Goal: Task Accomplishment & Management: Manage account settings

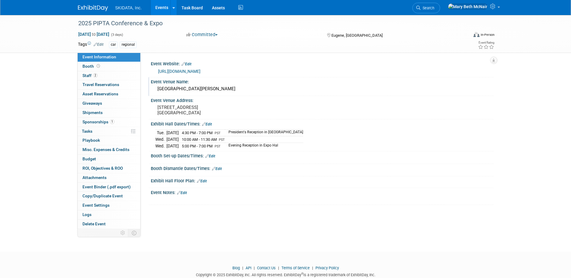
drag, startPoint x: 0, startPoint y: 0, endPoint x: 289, endPoint y: 94, distance: 304.0
click at [303, 78] on div "Event Venue Name:" at bounding box center [322, 81] width 342 height 8
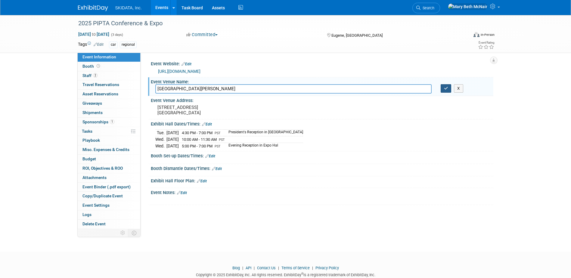
click at [443, 92] on button "button" at bounding box center [445, 88] width 11 height 8
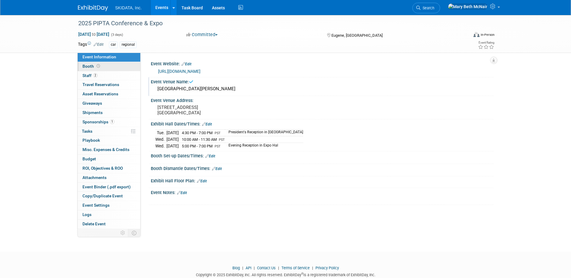
click at [91, 66] on span "Booth" at bounding box center [91, 66] width 19 height 5
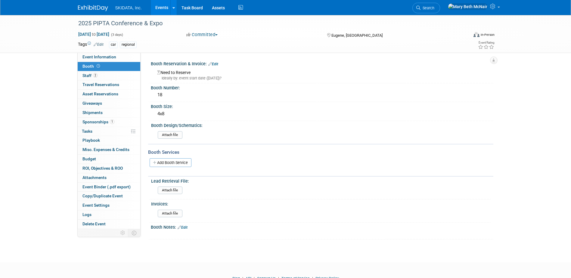
click at [214, 64] on link "Edit" at bounding box center [213, 64] width 10 height 4
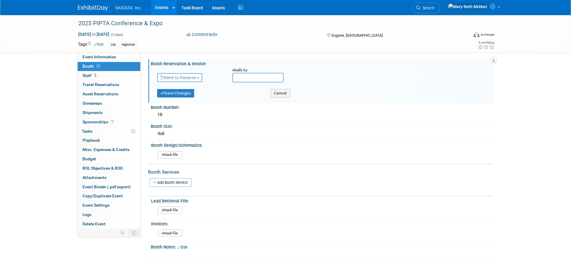
click at [196, 76] on span "Need to Reserve" at bounding box center [178, 77] width 36 height 5
click at [186, 96] on link "Reserved" at bounding box center [189, 96] width 64 height 8
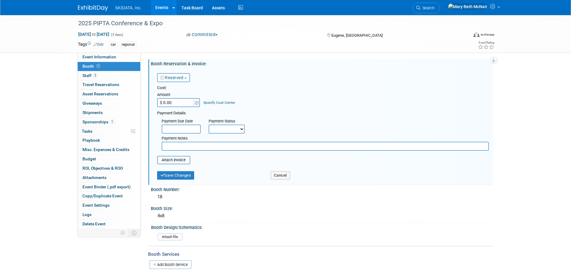
click at [189, 103] on input "$ 0.00" at bounding box center [176, 102] width 38 height 9
click at [180, 126] on input "text" at bounding box center [181, 129] width 39 height 9
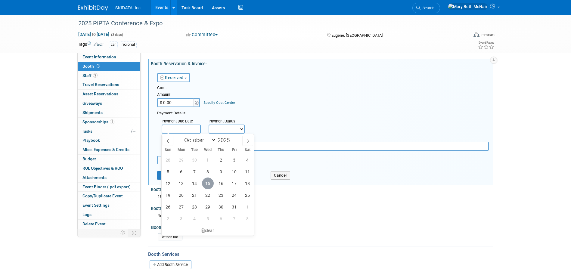
click at [207, 183] on span "15" at bounding box center [208, 183] width 12 height 12
type input "Oct 15, 2025"
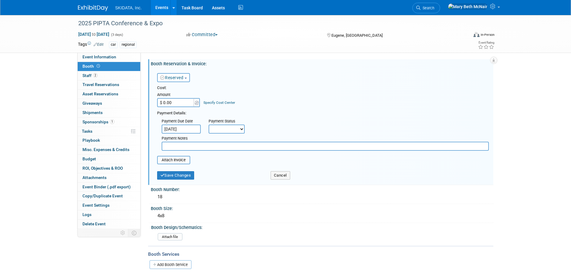
click at [216, 131] on select "Not Paid Yet Partially Paid Paid in Full" at bounding box center [226, 129] width 36 height 9
select select "1"
click at [208, 125] on select "Not Paid Yet Partially Paid Paid in Full" at bounding box center [226, 129] width 36 height 9
click at [203, 147] on input "text" at bounding box center [325, 146] width 327 height 9
type input "included w/sponsorship"
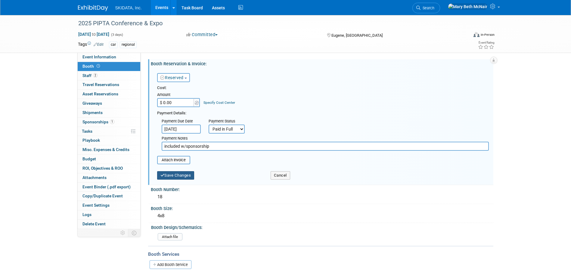
click at [177, 179] on button "Save Changes" at bounding box center [175, 175] width 37 height 8
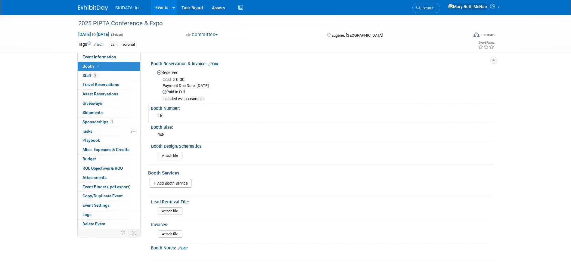
click at [159, 114] on div "18" at bounding box center [321, 115] width 333 height 9
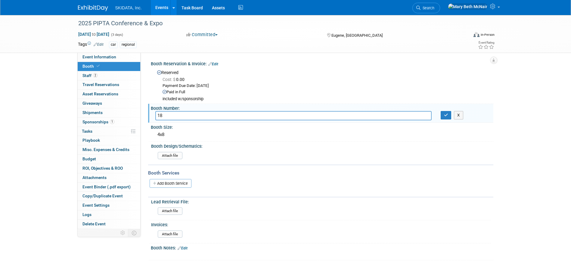
drag, startPoint x: 164, startPoint y: 117, endPoint x: 155, endPoint y: 114, distance: 8.5
click at [155, 114] on input "18" at bounding box center [293, 115] width 276 height 9
type input "28"
click at [445, 118] on button "button" at bounding box center [445, 115] width 11 height 8
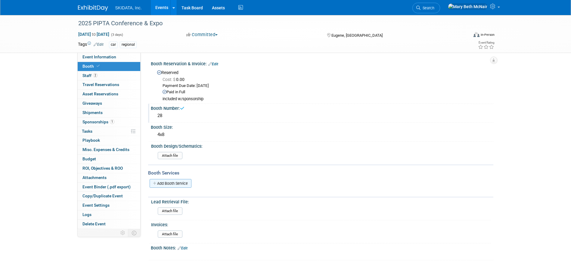
click at [173, 184] on link "Add Booth Service" at bounding box center [170, 183] width 42 height 9
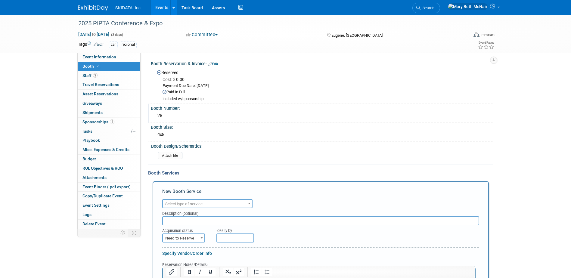
click at [188, 204] on span "Select type of service" at bounding box center [183, 204] width 37 height 5
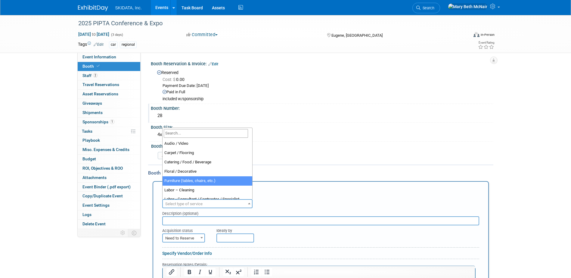
select select "6"
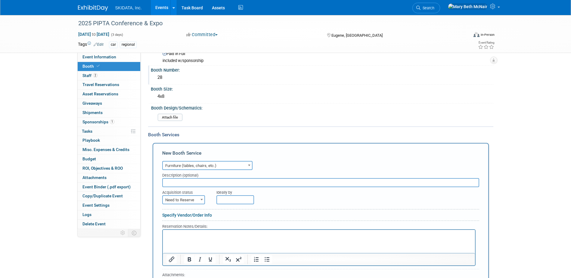
scroll to position [60, 0]
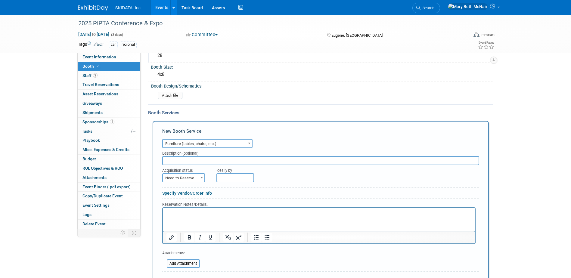
click at [178, 162] on input "text" at bounding box center [320, 160] width 317 height 9
type input "1 table, 2 chairs"
click at [192, 180] on span "Need to Reserve" at bounding box center [184, 178] width 42 height 8
select select "2"
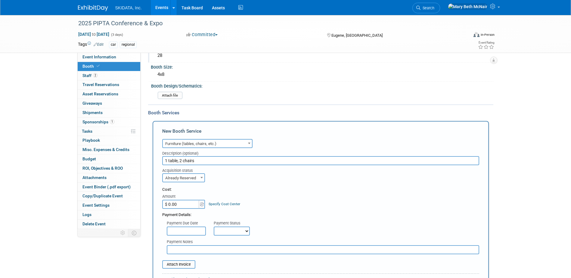
click at [188, 232] on input "text" at bounding box center [186, 230] width 39 height 9
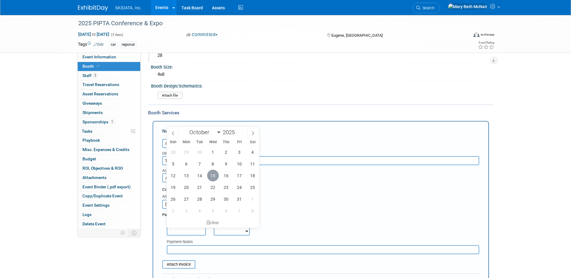
click at [214, 178] on span "15" at bounding box center [213, 176] width 12 height 12
type input "[DATE]"
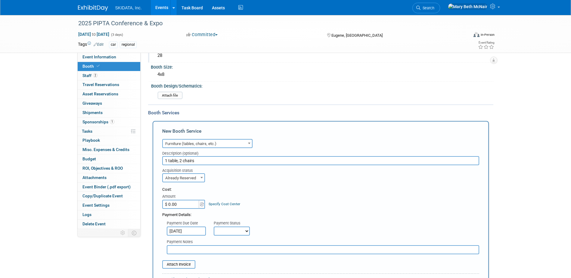
click at [229, 229] on select "Not Paid Yet Partially Paid Paid in Full" at bounding box center [232, 230] width 36 height 9
select select "1"
click at [214, 226] on select "Not Paid Yet Partially Paid Paid in Full" at bounding box center [232, 230] width 36 height 9
click at [213, 253] on input "text" at bounding box center [323, 249] width 312 height 9
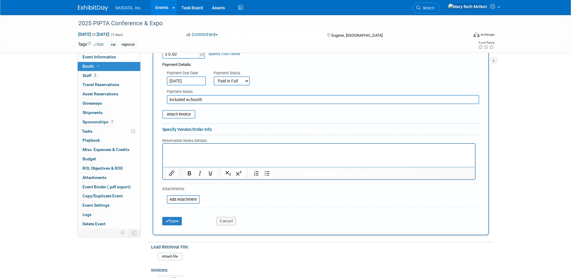
scroll to position [211, 0]
type input "included w/booth"
click at [161, 223] on div "Save" at bounding box center [185, 219] width 54 height 12
click at [167, 220] on icon "submit" at bounding box center [167, 221] width 4 height 4
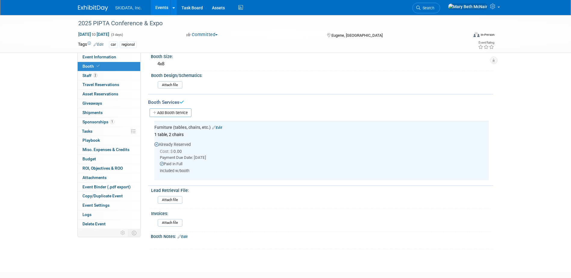
scroll to position [47, 0]
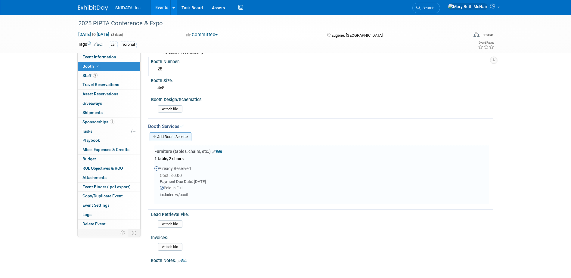
click at [171, 138] on link "Add Booth Service" at bounding box center [170, 136] width 42 height 9
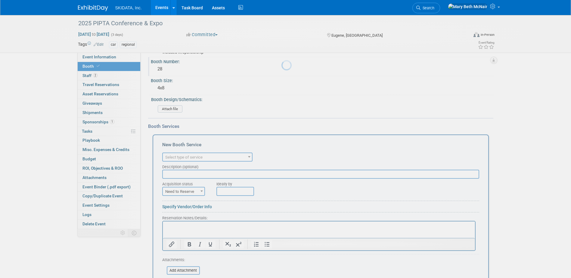
scroll to position [0, 0]
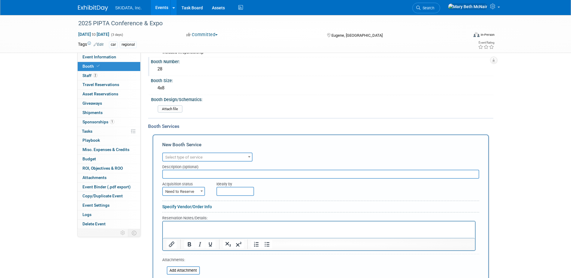
click at [181, 155] on span "Select type of service" at bounding box center [183, 157] width 37 height 5
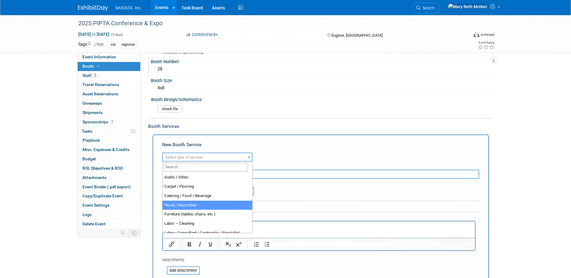
scroll to position [17, 0]
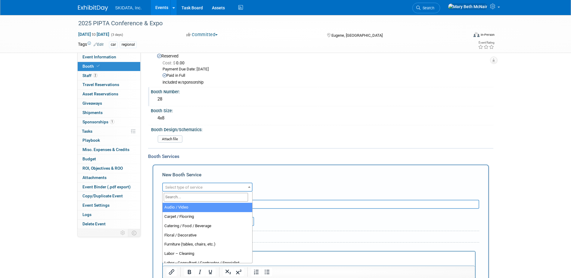
select select "2"
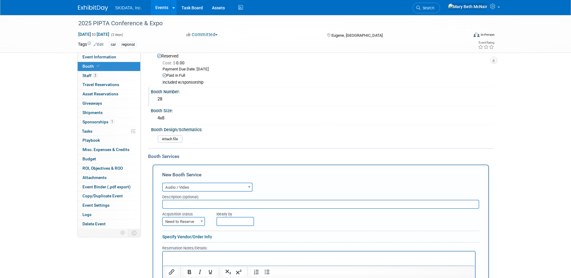
click at [192, 206] on input "text" at bounding box center [320, 204] width 317 height 9
type input "32" TV rental"
click at [193, 223] on span "Need to Reserve" at bounding box center [184, 221] width 42 height 8
select select "2"
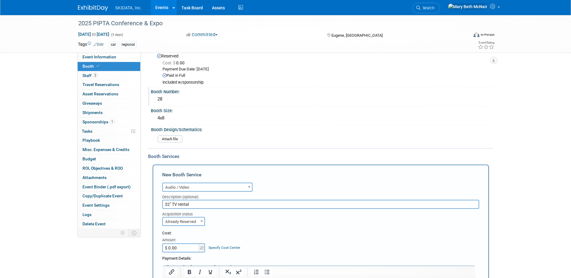
click at [186, 249] on input "$ 0.00" at bounding box center [181, 247] width 38 height 9
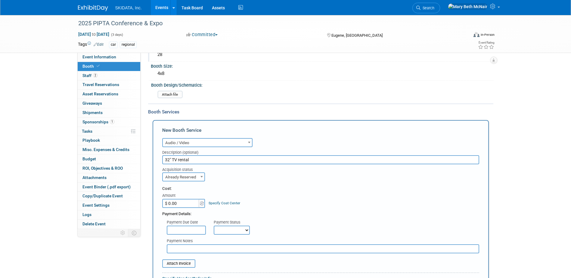
scroll to position [77, 0]
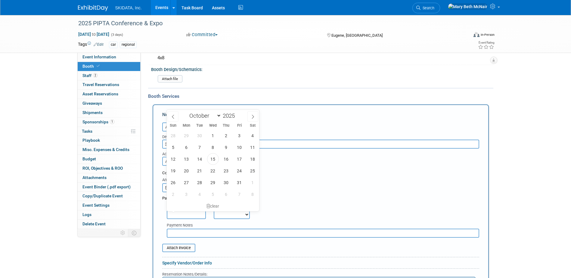
click at [202, 210] on input "text" at bounding box center [186, 214] width 39 height 9
click at [209, 160] on span "15" at bounding box center [213, 159] width 12 height 12
type input "[DATE]"
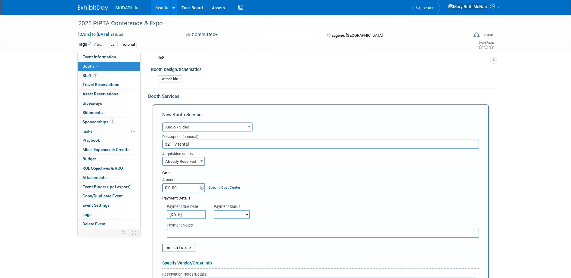
click at [230, 213] on select "Not Paid Yet Partially Paid Paid in Full" at bounding box center [232, 214] width 36 height 9
select select "1"
click at [214, 210] on select "Not Paid Yet Partially Paid Paid in Full" at bounding box center [232, 214] width 36 height 9
click at [181, 188] on input "$ 0.00" at bounding box center [181, 187] width 38 height 9
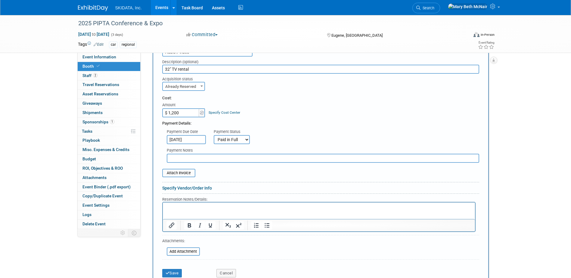
scroll to position [167, 0]
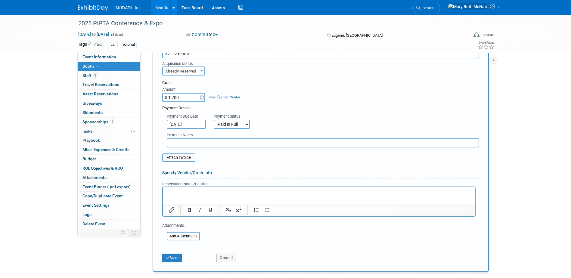
type input "$ 1,200.00"
click at [186, 189] on p "Rich Text Area. Press ALT-0 for help." at bounding box center [318, 192] width 305 height 6
click at [173, 257] on button "Save" at bounding box center [172, 258] width 20 height 8
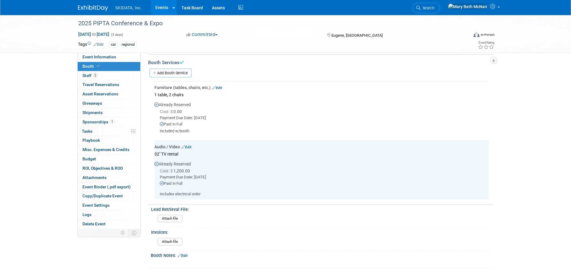
scroll to position [105, 0]
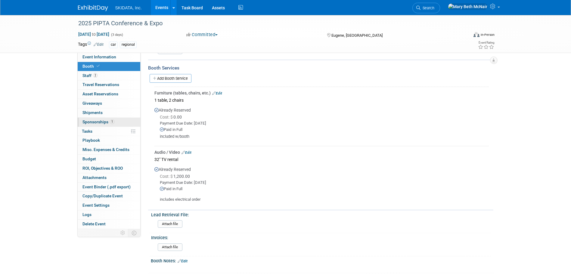
click at [92, 123] on span "Sponsorships 1" at bounding box center [98, 121] width 32 height 5
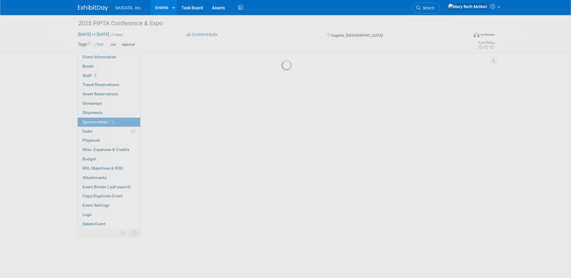
scroll to position [0, 0]
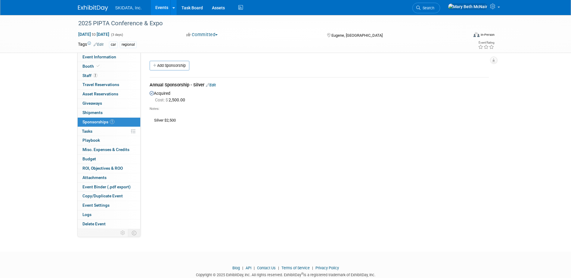
click at [213, 85] on link "Edit" at bounding box center [211, 85] width 10 height 5
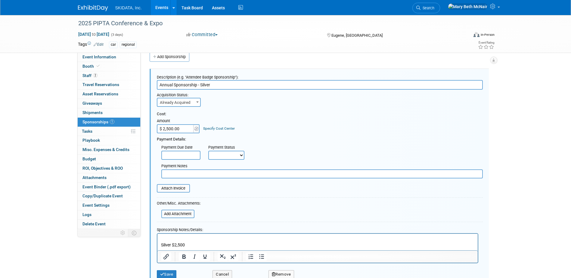
scroll to position [9, 0]
click at [197, 102] on b at bounding box center [197, 102] width 2 height 2
click at [187, 157] on body "SKIDATA, Inc. Events Add Event Bulk Upload Events Shareable Event Boards Recent…" at bounding box center [285, 130] width 571 height 278
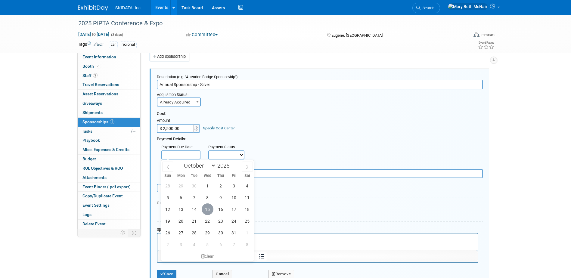
click at [208, 210] on span "15" at bounding box center [208, 209] width 12 height 12
type input "[DATE]"
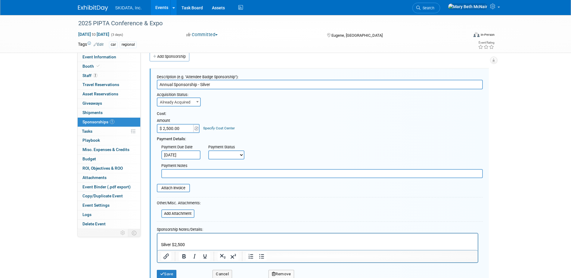
click at [224, 154] on select "Not Paid Yet Partially Paid Paid in Full" at bounding box center [226, 154] width 36 height 9
select select "1"
click at [208, 150] on select "Not Paid Yet Partially Paid Paid in Full" at bounding box center [226, 154] width 36 height 9
drag, startPoint x: 186, startPoint y: 242, endPoint x: 131, endPoint y: 243, distance: 55.4
click at [157, 243] on html "Silver $2,500" at bounding box center [317, 240] width 320 height 14
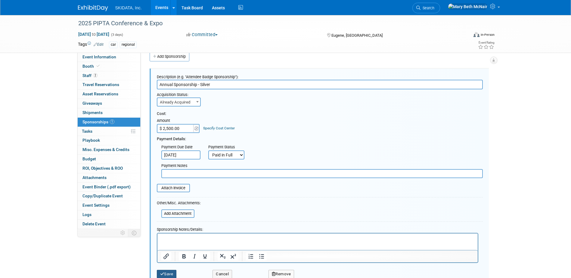
click at [167, 270] on button "Save" at bounding box center [167, 274] width 20 height 8
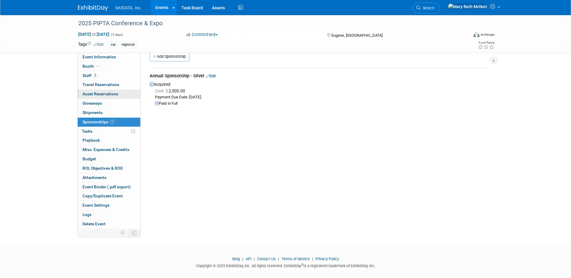
click at [93, 95] on span "Asset Reservations 0" at bounding box center [100, 93] width 36 height 5
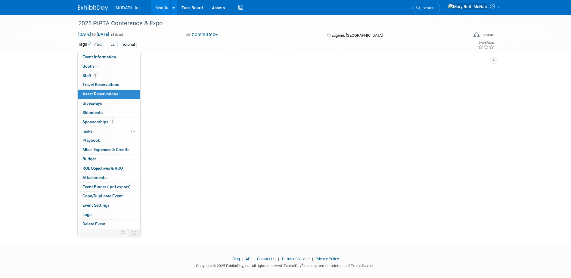
scroll to position [0, 0]
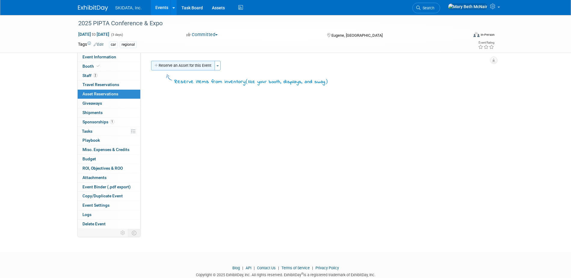
click at [184, 66] on button "Reserve an Asset for this Event" at bounding box center [183, 66] width 64 height 10
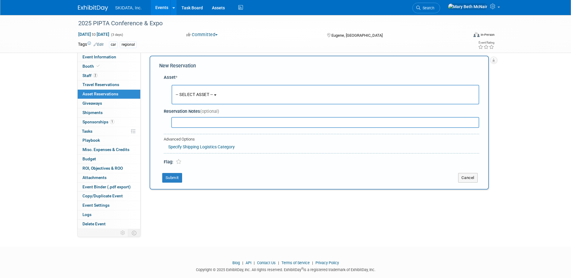
scroll to position [6, 0]
click at [213, 94] on span "-- SELECT ASSET --" at bounding box center [194, 93] width 37 height 5
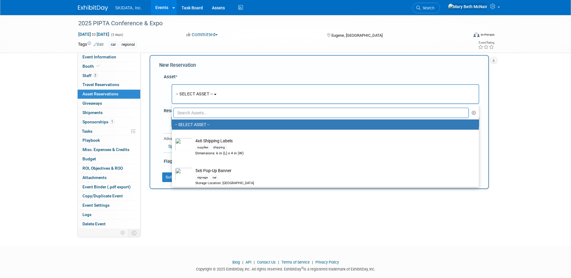
click at [217, 112] on input "text" at bounding box center [320, 113] width 295 height 10
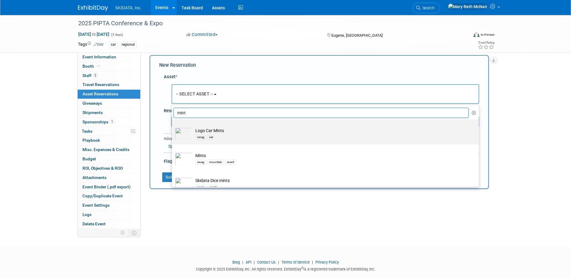
type input "mint"
click at [220, 132] on td "Logo Car Mints swag car" at bounding box center [329, 134] width 274 height 13
click at [173, 127] on input "Logo Car Mints swag car" at bounding box center [171, 125] width 4 height 4
select select "10726003"
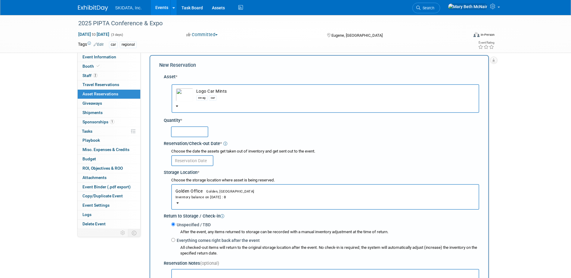
click at [201, 126] on div at bounding box center [325, 131] width 308 height 12
click at [199, 130] on input "text" at bounding box center [189, 131] width 37 height 11
type input "1"
type input "165"
click at [177, 161] on input "text" at bounding box center [192, 160] width 42 height 11
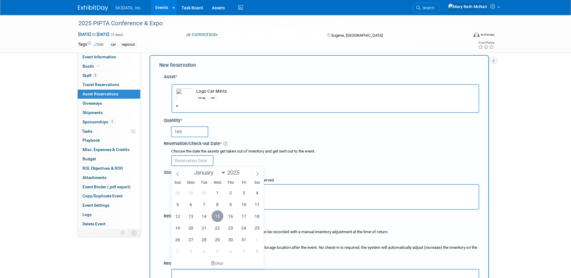
click at [217, 217] on span "15" at bounding box center [217, 216] width 12 height 12
type input "[DATE]"
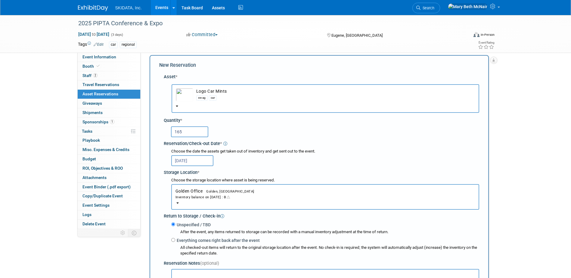
click at [203, 201] on button "Golden Office Golden, CO Inventory balance on Oct 15, 2025 : 0" at bounding box center [325, 197] width 308 height 26
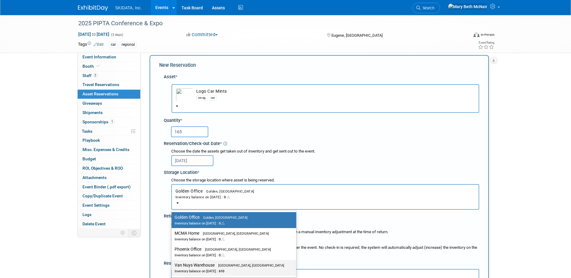
click at [184, 271] on div "Inventory balance on Oct 15, 2025 : 610" at bounding box center [228, 271] width 109 height 6
click at [172, 267] on input "Van Nuys Warehouse Los Angeles, CA Inventory balance on Oct 15, 2025 : 610" at bounding box center [170, 265] width 4 height 4
select select "11224007"
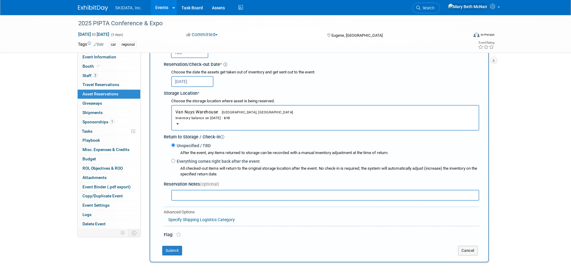
scroll to position [96, 0]
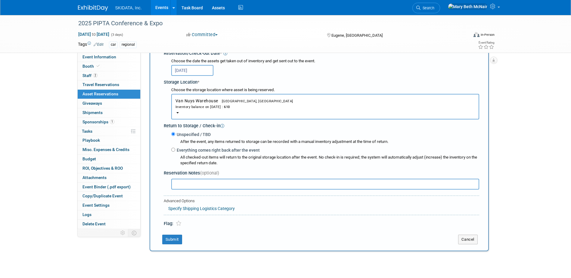
click at [176, 186] on input "text" at bounding box center [325, 184] width 308 height 11
type input "Attendee Bag inserts"
click at [173, 245] on div "New Reservation Asset * -- SELECT ASSET --" at bounding box center [318, 108] width 339 height 286
click at [171, 238] on button "Submit" at bounding box center [172, 240] width 20 height 10
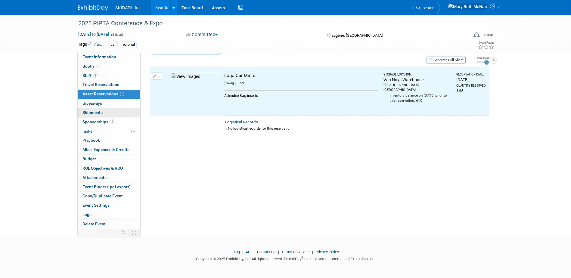
scroll to position [8, 0]
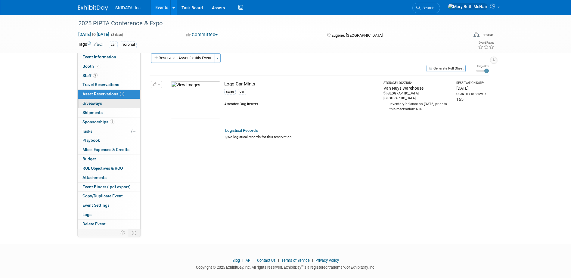
click at [98, 103] on span "Giveaways 0" at bounding box center [92, 103] width 20 height 5
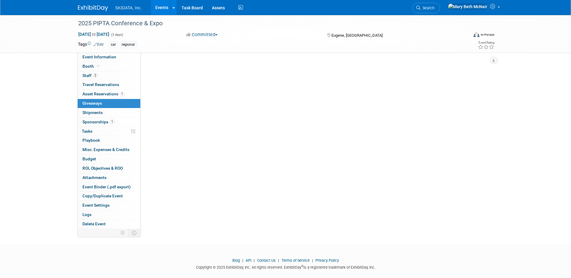
scroll to position [0, 0]
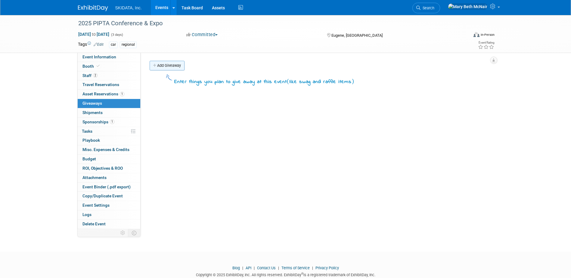
click at [158, 65] on link "Add Giveaway" at bounding box center [166, 66] width 35 height 10
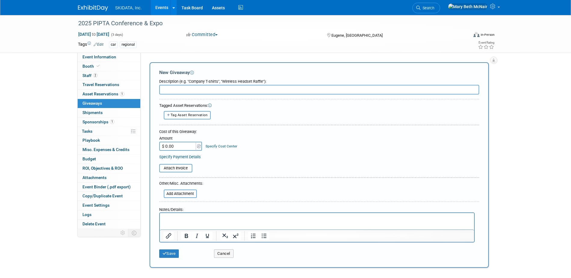
click at [190, 118] on button "Tag Asset Reservation" at bounding box center [187, 115] width 47 height 8
select select
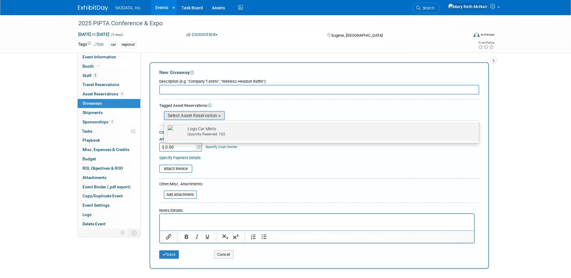
click at [189, 132] on div "Quantity Reserved: 165" at bounding box center [326, 134] width 279 height 5
click at [165, 130] on input "Logo Car Mints Already tagged in this giveaway Quantity Reserved: 165" at bounding box center [163, 128] width 4 height 4
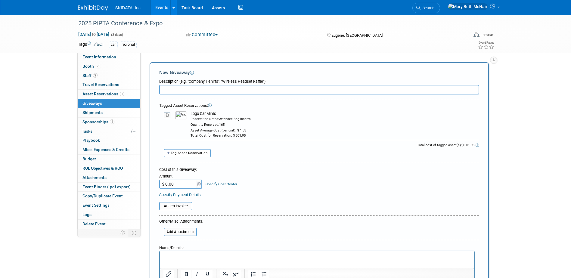
click at [169, 91] on input "text" at bounding box center [319, 90] width 320 height 10
type input "Attendee Bag Inserts"
click at [188, 186] on input "$ 0.00" at bounding box center [178, 184] width 38 height 9
type input "$ 301.95"
click at [214, 235] on form "Description (e.g. "Company T-shirts", "Wireless Headset Raffle"): Attendee Bag …" at bounding box center [319, 187] width 320 height 223
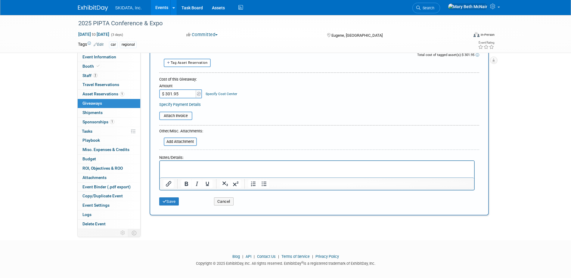
click at [190, 105] on link "Specify Payment Details" at bounding box center [180, 104] width 42 height 5
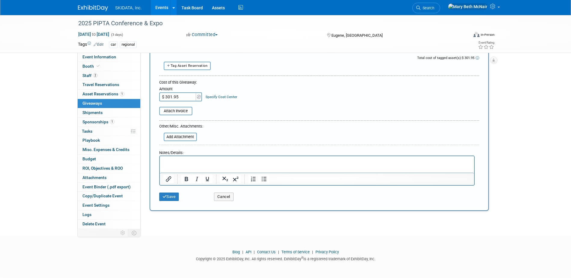
scroll to position [87, 0]
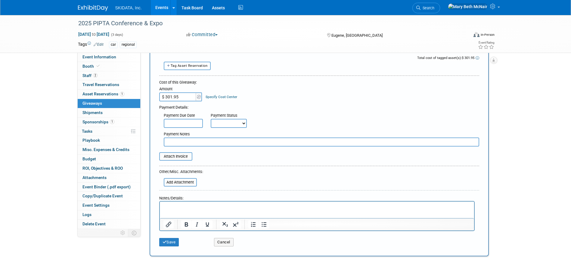
click at [235, 123] on select "Not Paid Yet Partially Paid Paid in Full" at bounding box center [229, 123] width 36 height 9
select select "1"
click at [211, 119] on select "Not Paid Yet Partially Paid Paid in Full" at bounding box center [229, 123] width 36 height 9
click at [183, 210] on html at bounding box center [316, 206] width 314 height 8
click at [259, 207] on p "Rich Text Area. Press ALT-0 for help." at bounding box center [316, 207] width 307 height 6
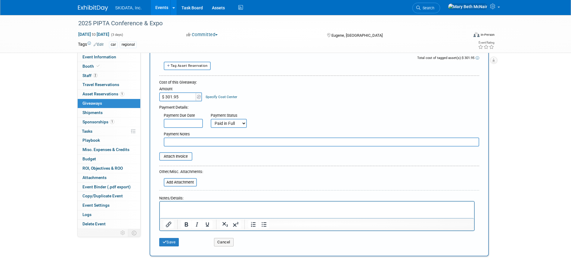
paste body "Rich Text Area. Press ALT-0 for help."
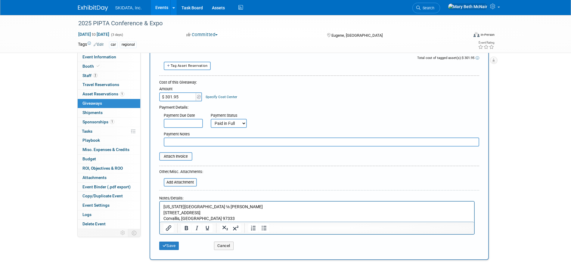
click at [208, 206] on p "Oregon State University ℅ Mark Zandonella 850 SW 35th Street, Room 143 Corvalli…" at bounding box center [316, 213] width 307 height 18
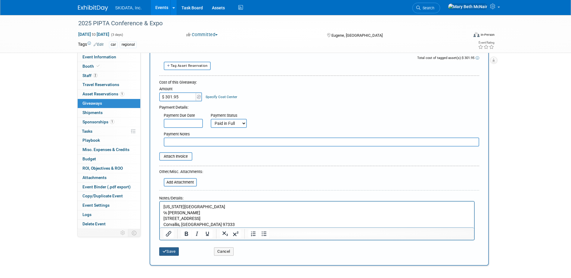
click at [167, 252] on button "Save" at bounding box center [169, 251] width 20 height 8
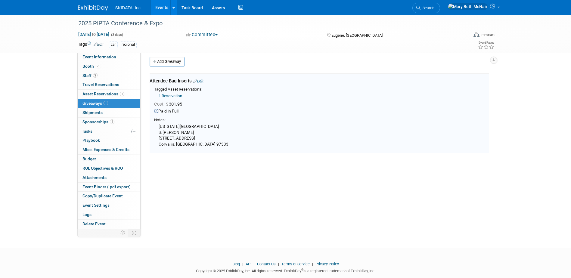
scroll to position [0, 0]
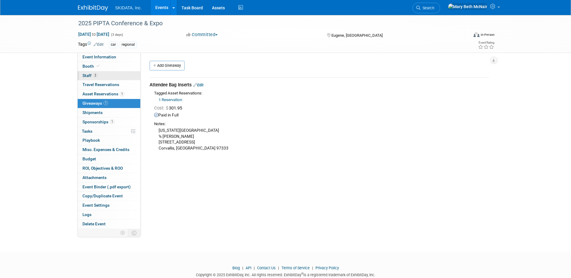
click at [89, 76] on span "Staff 2" at bounding box center [89, 75] width 15 height 5
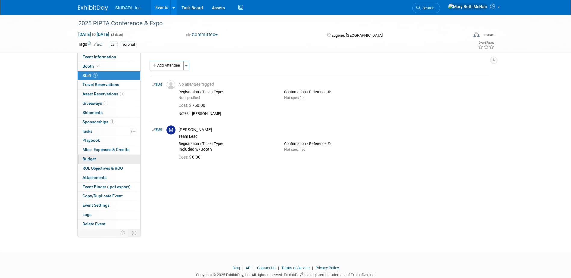
click at [88, 158] on span "Budget" at bounding box center [89, 158] width 14 height 5
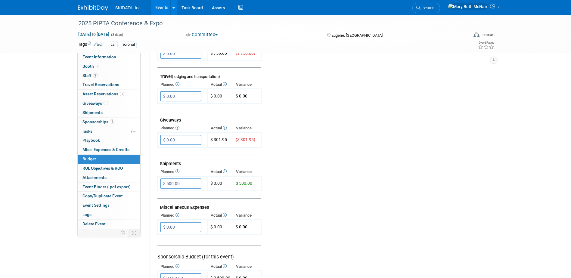
scroll to position [241, 0]
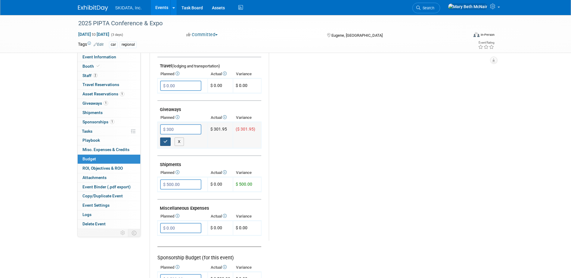
type input "$ 300.00"
click at [166, 141] on icon "button" at bounding box center [165, 142] width 4 height 4
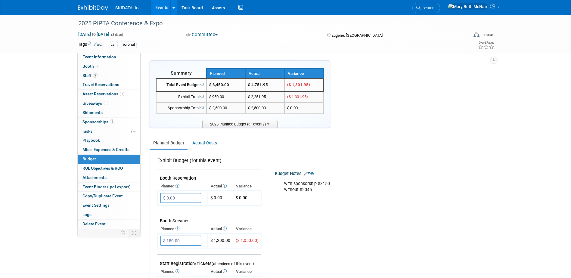
scroll to position [0, 0]
click at [313, 175] on link "Edit" at bounding box center [309, 174] width 10 height 4
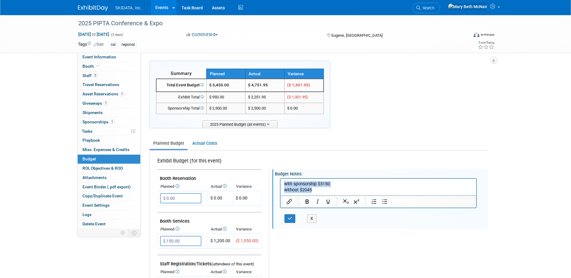
drag, startPoint x: 318, startPoint y: 189, endPoint x: 242, endPoint y: 185, distance: 76.2
click at [280, 185] on html "with sponsorship $3150 without $2045" at bounding box center [378, 185] width 196 height 14
click at [290, 217] on icon "button" at bounding box center [290, 218] width 5 height 4
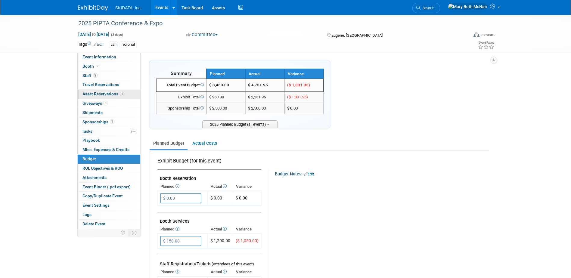
click at [88, 95] on span "Asset Reservations 1" at bounding box center [103, 93] width 42 height 5
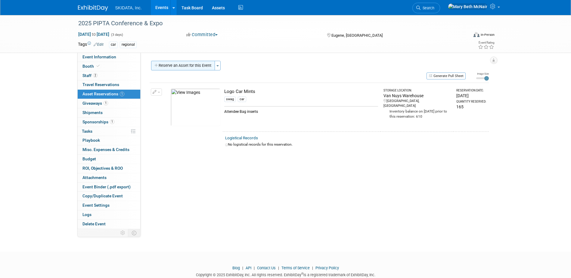
click at [181, 66] on button "Reserve an Asset for this Event" at bounding box center [183, 66] width 64 height 10
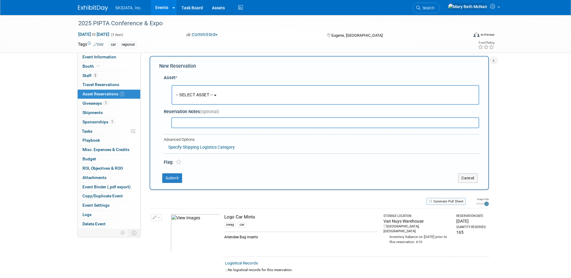
scroll to position [6, 0]
click at [204, 96] on span "-- SELECT ASSET --" at bounding box center [194, 93] width 37 height 5
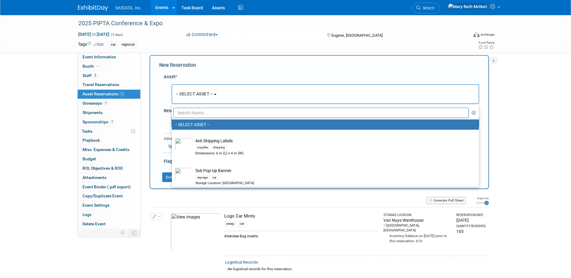
click at [208, 114] on input "text" at bounding box center [320, 113] width 295 height 10
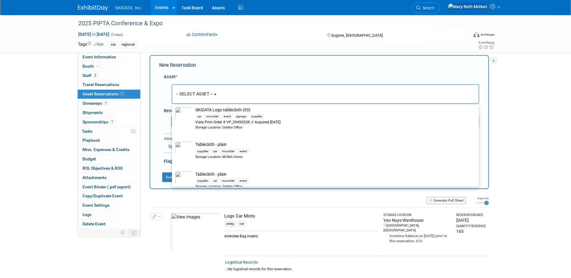
scroll to position [98, 0]
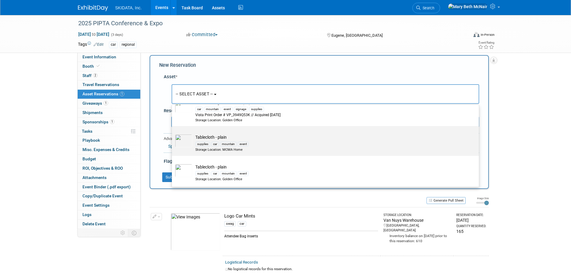
type input "tablecloth"
click at [261, 146] on div "supplies car mountain event" at bounding box center [330, 143] width 271 height 7
click at [173, 133] on input "Tablecloth - plain supplies car mountain event Storage Location: MCMA Home" at bounding box center [171, 131] width 4 height 4
select select "10725832"
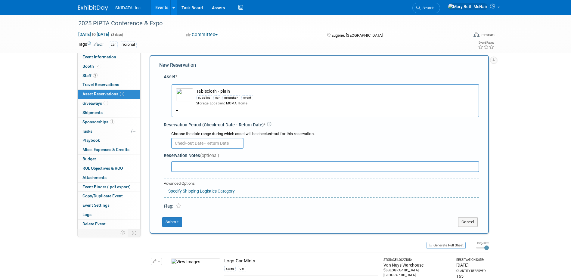
click at [180, 145] on input "text" at bounding box center [207, 143] width 72 height 11
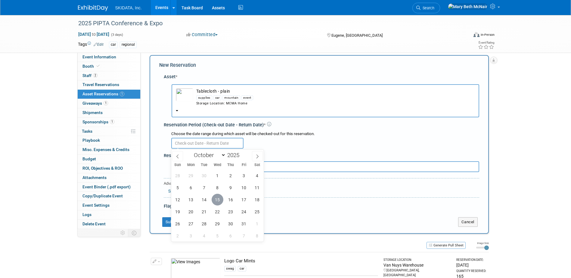
click at [219, 199] on span "15" at bounding box center [217, 200] width 12 height 12
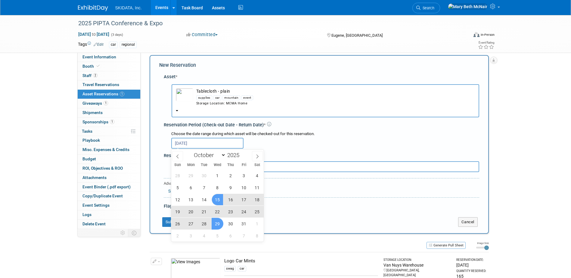
click at [217, 221] on span "29" at bounding box center [217, 224] width 12 height 12
type input "Oct 15, 2025 to Oct 29, 2025"
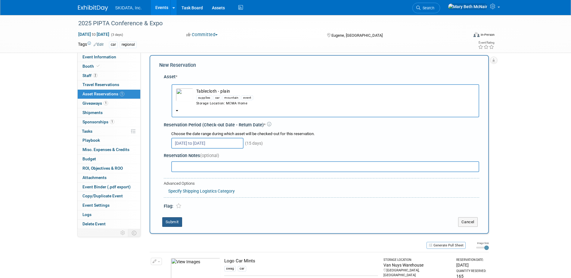
click at [169, 222] on button "Submit" at bounding box center [172, 222] width 20 height 10
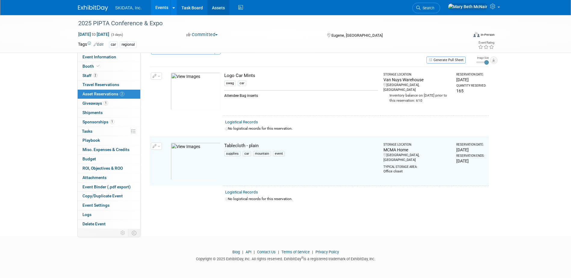
click at [224, 5] on link "Assets" at bounding box center [218, 7] width 22 height 15
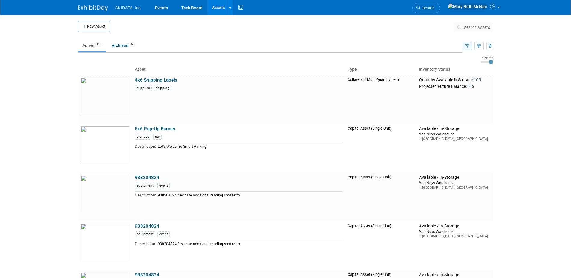
click at [466, 45] on icon "button" at bounding box center [467, 46] width 4 height 4
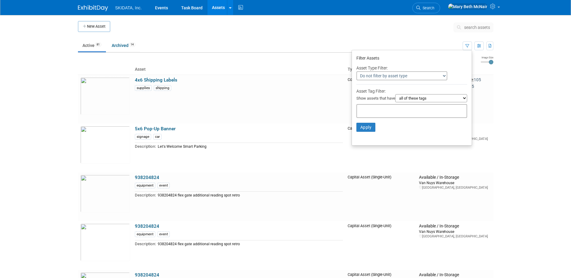
click at [428, 100] on select "all of these tags any one of these tags only and exactly these specific tags" at bounding box center [431, 98] width 72 height 8
click at [425, 76] on select "Do not filter by asset type Only show Single-Unit Capital Assets Only show Coll…" at bounding box center [401, 75] width 91 height 9
click at [478, 45] on icon "button" at bounding box center [479, 46] width 4 height 4
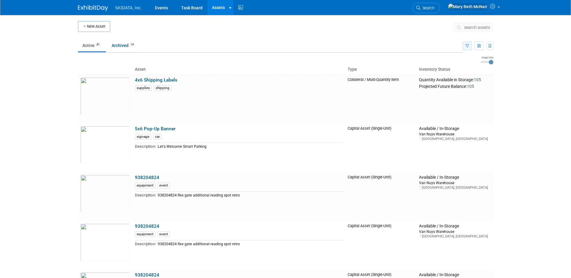
click at [469, 47] on button "button" at bounding box center [466, 46] width 9 height 9
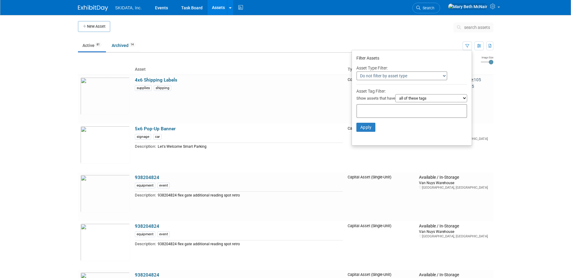
click at [406, 100] on select "all of these tags any one of these tags only and exactly these specific tags" at bounding box center [431, 98] width 72 height 8
click at [303, 27] on td at bounding box center [281, 28] width 343 height 15
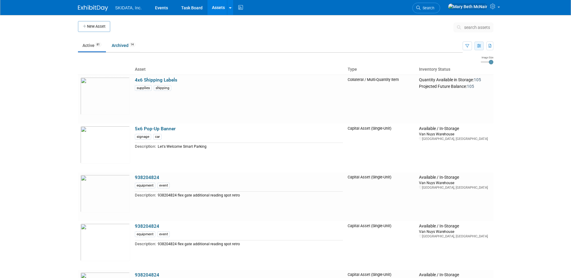
click at [478, 48] on icon "button" at bounding box center [479, 46] width 4 height 4
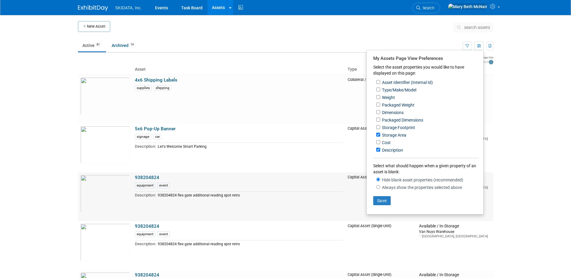
click at [328, 210] on td "938204824 equipment event Description: 938204824 flex gate additional reading s…" at bounding box center [238, 196] width 213 height 49
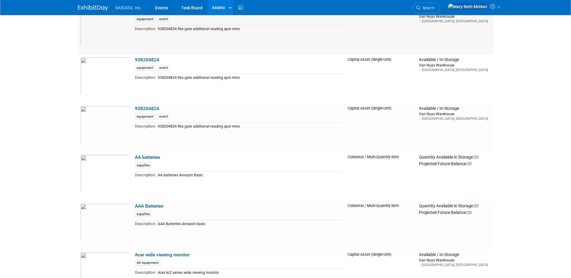
scroll to position [180, 0]
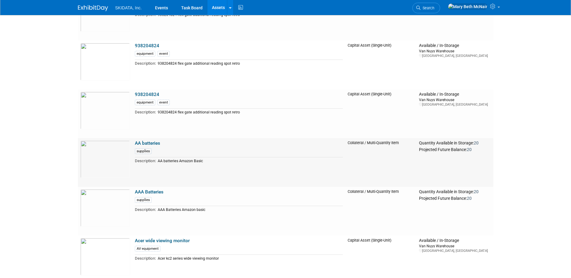
click at [143, 143] on link "AA batteries" at bounding box center [147, 142] width 25 height 5
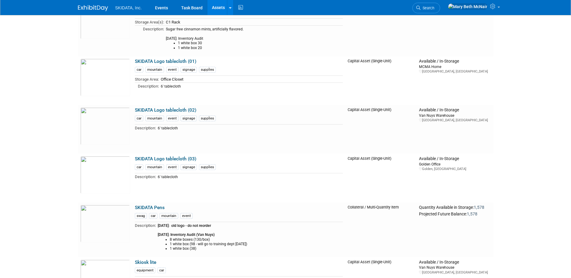
scroll to position [2677, 0]
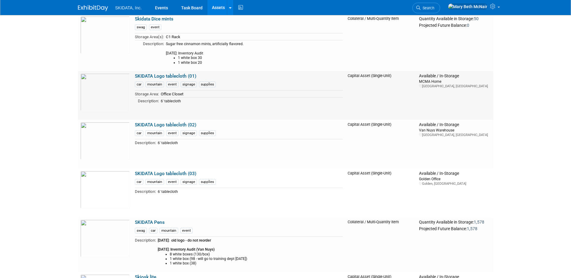
click at [162, 76] on link "SKIDATA Logo tablecloth (01)" at bounding box center [165, 75] width 61 height 5
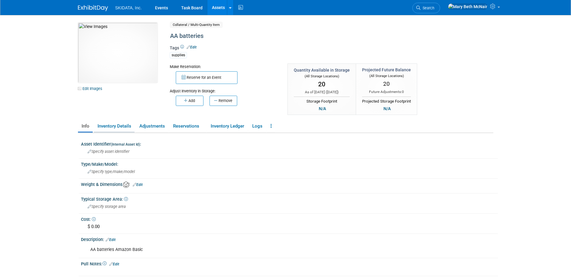
click at [117, 126] on link "Inventory Details" at bounding box center [114, 126] width 41 height 11
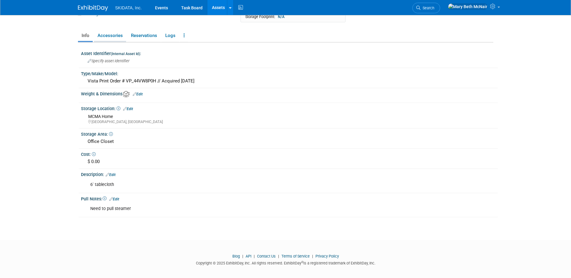
scroll to position [79, 0]
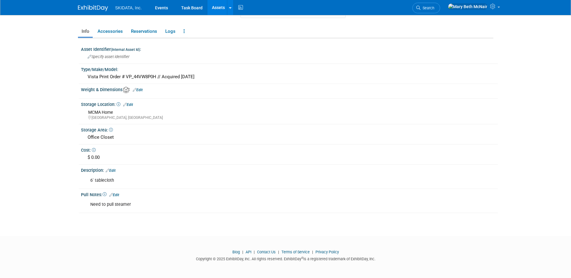
click at [133, 105] on link "Edit" at bounding box center [128, 105] width 10 height 4
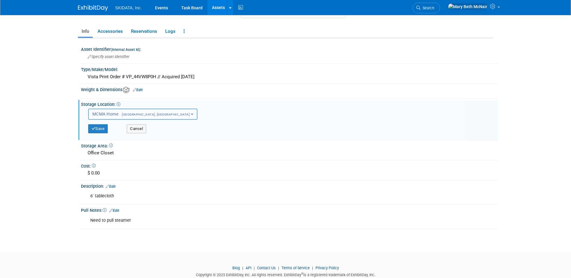
click at [150, 115] on button "MCMA Home Queen Creek, AZ" at bounding box center [142, 114] width 109 height 11
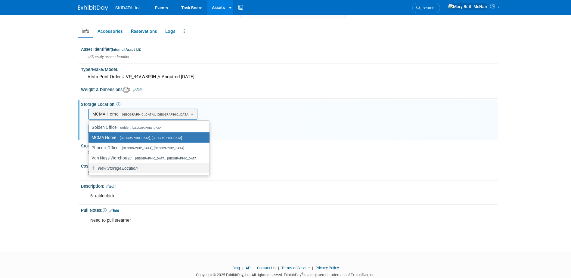
click at [122, 168] on span "New Storage Location" at bounding box center [117, 168] width 41 height 5
click at [89, 168] on input "New Storage Location" at bounding box center [87, 168] width 4 height 4
select select "0"
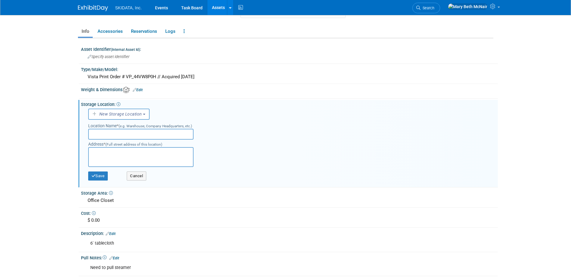
click at [118, 135] on input "text" at bounding box center [140, 134] width 105 height 11
type input "LOST IN ACTION"
click at [124, 152] on textarea at bounding box center [140, 157] width 105 height 20
type textarea "T"
type textarea "ITEMS THAT DID NOT RETURN FROM A SHOW"
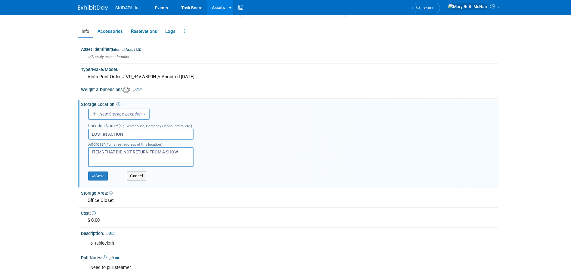
click at [243, 184] on div "Save Cancel" at bounding box center [290, 176] width 405 height 18
click at [102, 175] on button "Save" at bounding box center [98, 175] width 20 height 9
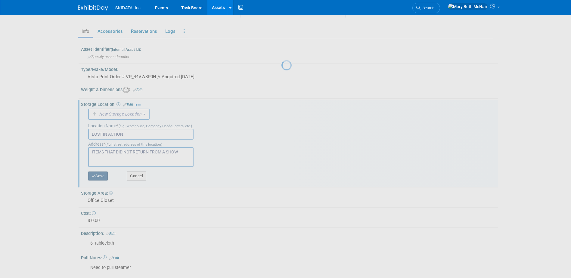
scroll to position [74, 0]
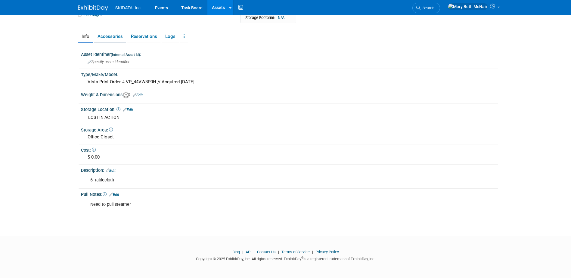
click at [116, 33] on link "Accessories" at bounding box center [110, 36] width 32 height 11
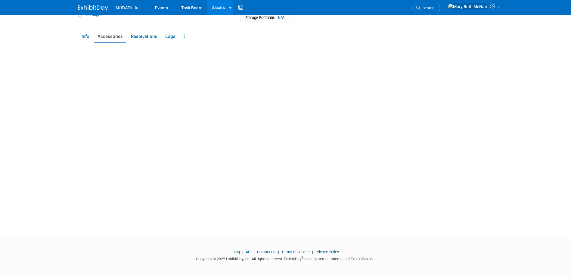
scroll to position [57, 0]
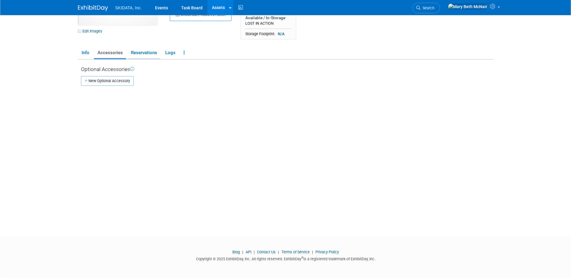
click at [146, 53] on link "Reservations" at bounding box center [143, 53] width 33 height 11
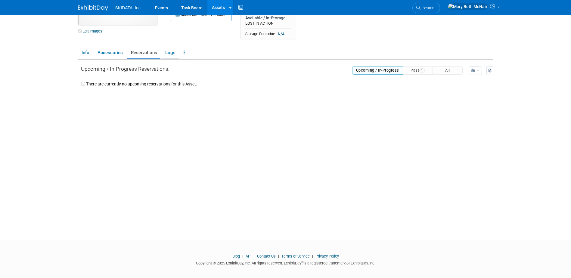
click at [167, 54] on link "Logs" at bounding box center [170, 53] width 17 height 11
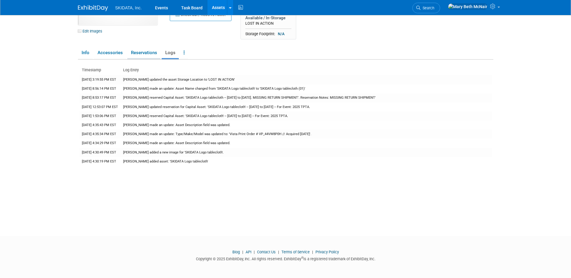
click at [147, 53] on link "Reservations" at bounding box center [143, 53] width 33 height 11
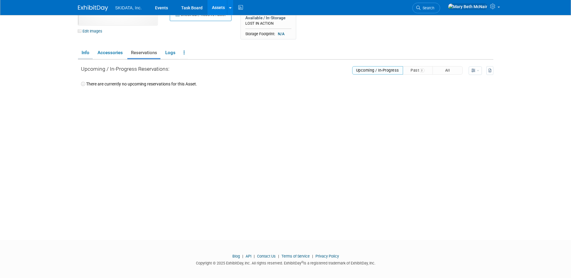
click at [81, 54] on link "Info" at bounding box center [85, 53] width 15 height 11
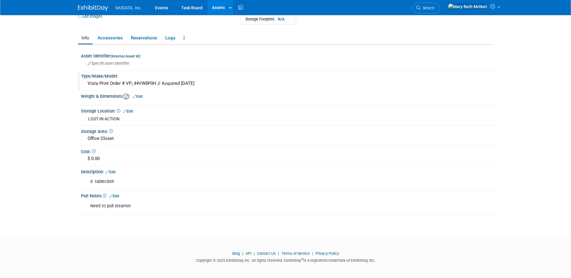
scroll to position [74, 0]
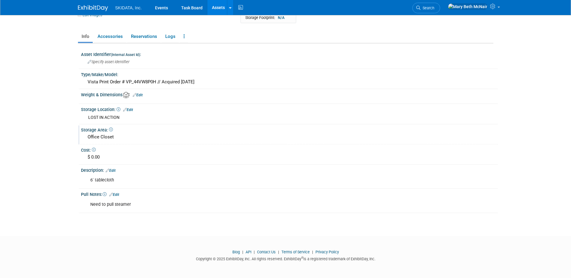
click at [125, 138] on div "Office Closet" at bounding box center [289, 136] width 408 height 9
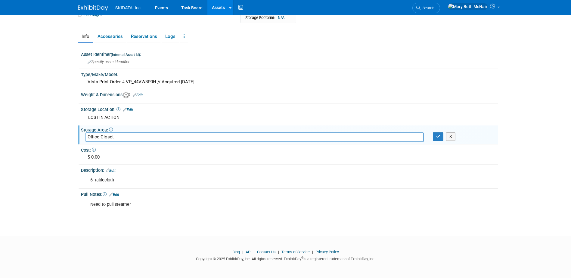
drag, startPoint x: 120, startPoint y: 137, endPoint x: 68, endPoint y: 135, distance: 52.4
click at [68, 135] on body "SKIDATA, Inc. Events Task Board Assets New Asset" at bounding box center [285, 65] width 571 height 278
type input "Sent to TPTA, check with [GEOGRAPHIC_DATA]"
click at [436, 140] on button "button" at bounding box center [437, 136] width 11 height 8
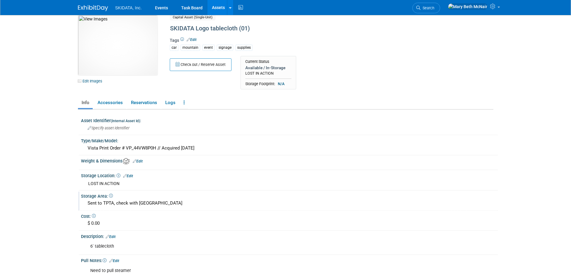
scroll to position [0, 0]
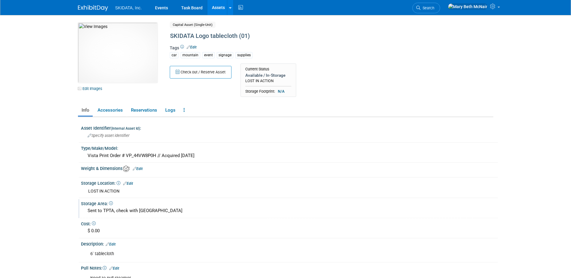
click at [220, 8] on link "Assets" at bounding box center [218, 7] width 22 height 15
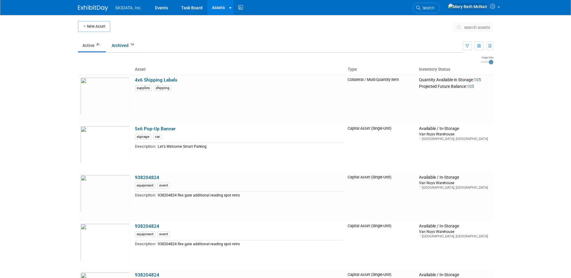
click at [475, 26] on span "search assets" at bounding box center [477, 27] width 26 height 5
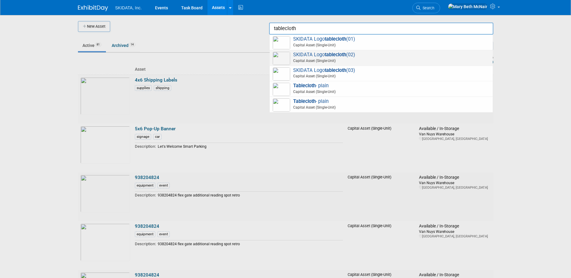
click at [371, 57] on span "SKIDATA Logo tablecloth (02) Capital Asset (Single-Unit)" at bounding box center [380, 58] width 217 height 12
type input "SKIDATA Logo tablecloth (02)"
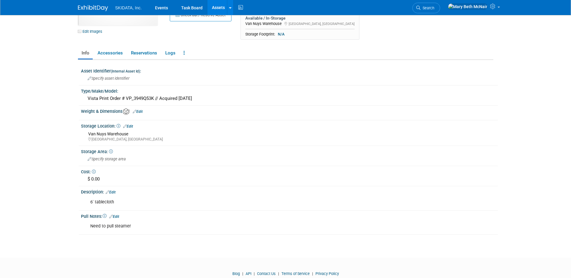
scroll to position [60, 0]
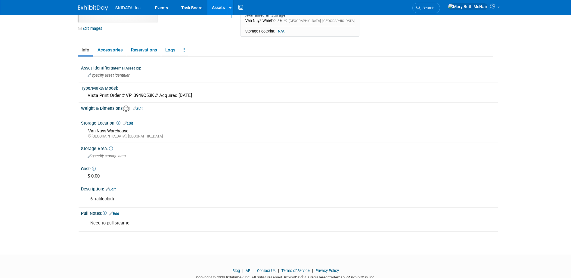
click at [132, 124] on link "Edit" at bounding box center [128, 123] width 10 height 4
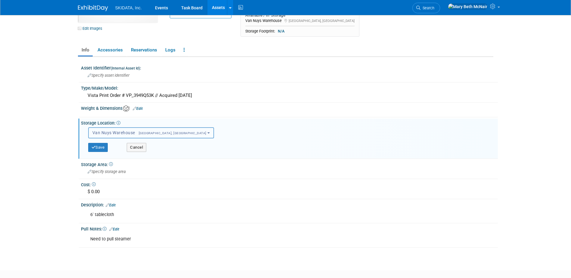
click at [140, 135] on span "Van Nuys Warehouse [GEOGRAPHIC_DATA], [GEOGRAPHIC_DATA]" at bounding box center [149, 132] width 114 height 5
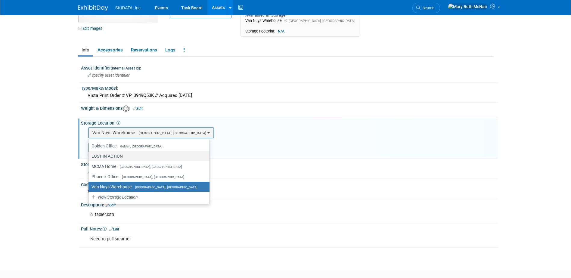
click at [127, 153] on label "LOST IN ACTION" at bounding box center [147, 156] width 112 height 8
click at [89, 154] on input "LOST IN ACTION" at bounding box center [87, 156] width 4 height 4
select select "11224148"
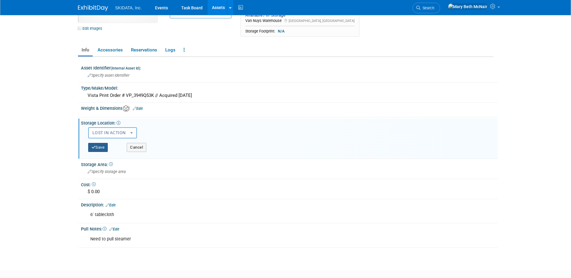
click at [97, 147] on button "Save" at bounding box center [98, 147] width 20 height 9
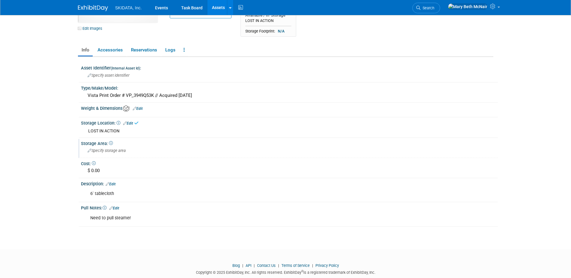
click at [109, 152] on span "Specify storage area" at bounding box center [107, 150] width 38 height 5
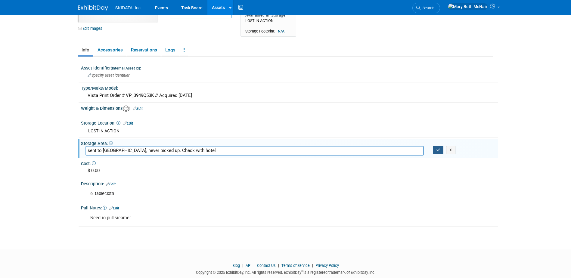
type input "sent to [GEOGRAPHIC_DATA], never picked up. Check with hotel"
click at [435, 151] on button "button" at bounding box center [437, 150] width 11 height 8
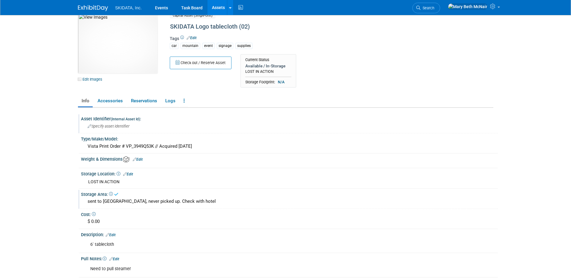
scroll to position [0, 0]
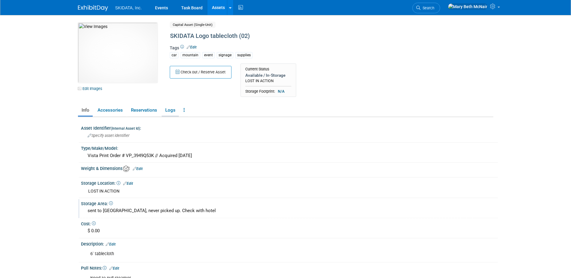
click at [174, 110] on link "Logs" at bounding box center [170, 110] width 17 height 11
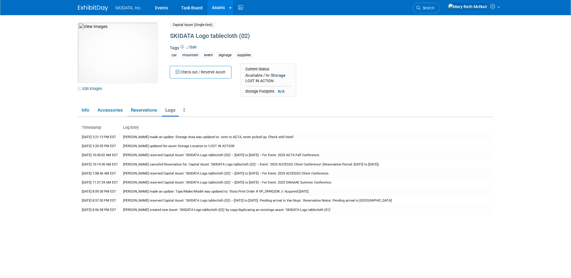
click at [129, 111] on link "Reservations" at bounding box center [143, 110] width 33 height 11
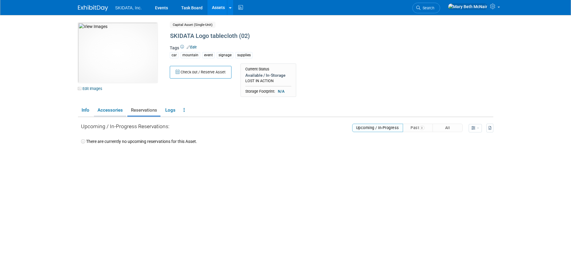
click at [102, 113] on link "Accessories" at bounding box center [110, 110] width 32 height 11
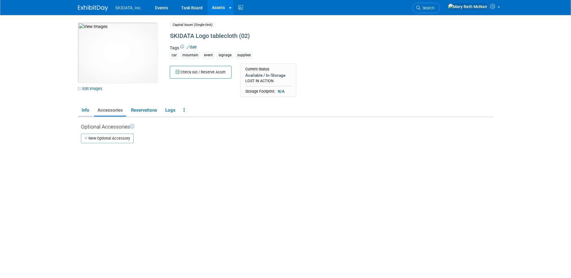
click at [89, 113] on link "Info" at bounding box center [85, 110] width 15 height 11
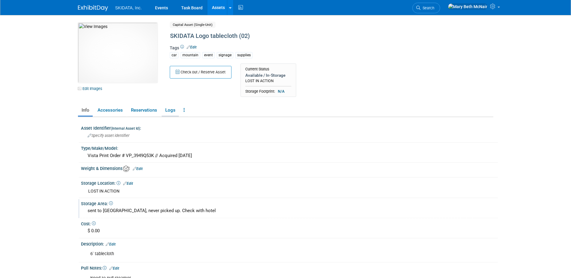
click at [167, 109] on link "Logs" at bounding box center [170, 110] width 17 height 11
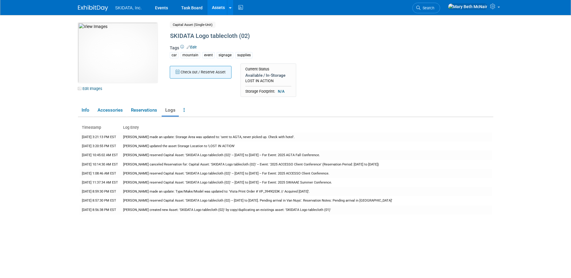
click at [223, 70] on button "Check out / Reserve Asset" at bounding box center [201, 72] width 62 height 13
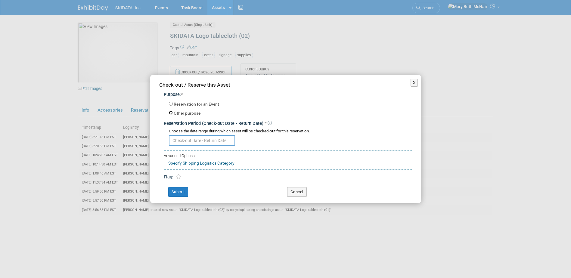
click at [171, 112] on input "Other purpose" at bounding box center [171, 113] width 4 height 4
radio input "true"
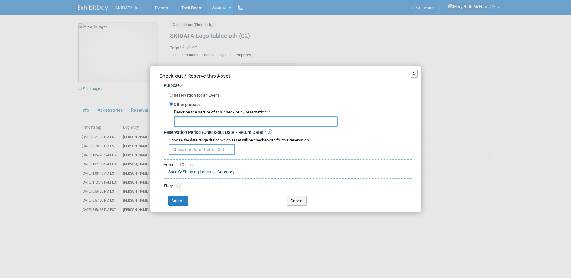
click at [182, 124] on input "text" at bounding box center [256, 121] width 164 height 11
type input "LOST"
click at [220, 147] on input "text" at bounding box center [202, 149] width 66 height 11
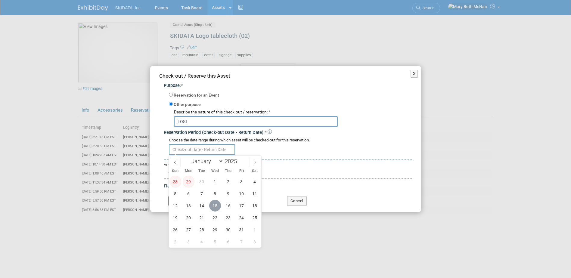
click at [214, 206] on span "15" at bounding box center [215, 206] width 12 height 12
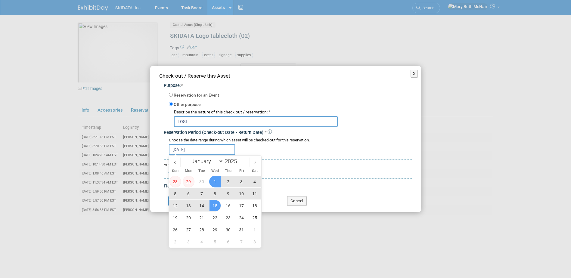
click at [189, 183] on span "29" at bounding box center [189, 182] width 12 height 12
click at [203, 183] on span "30" at bounding box center [202, 182] width 12 height 12
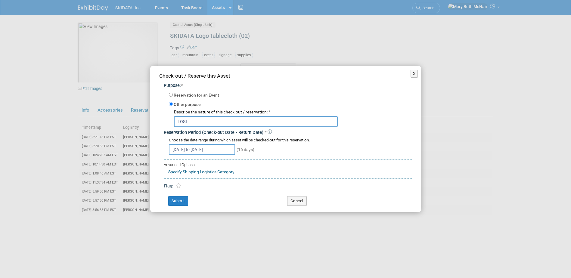
click at [196, 151] on input "Sep 30, 2025 to Oct 15, 2025" at bounding box center [202, 149] width 66 height 11
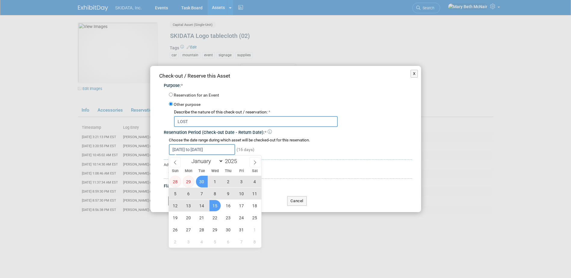
click at [203, 181] on span "30" at bounding box center [202, 182] width 12 height 12
type input "Sep 30, 2025"
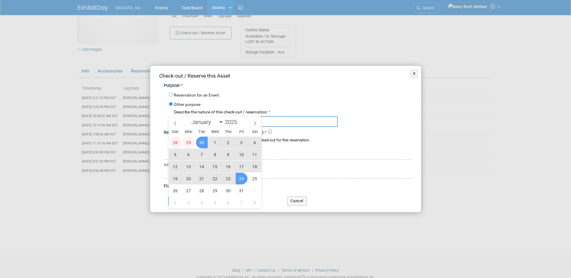
scroll to position [57, 0]
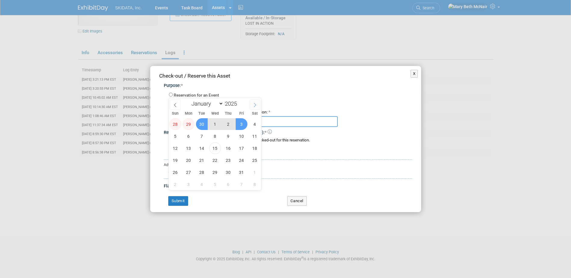
click at [254, 105] on icon at bounding box center [255, 105] width 4 height 4
select select "11"
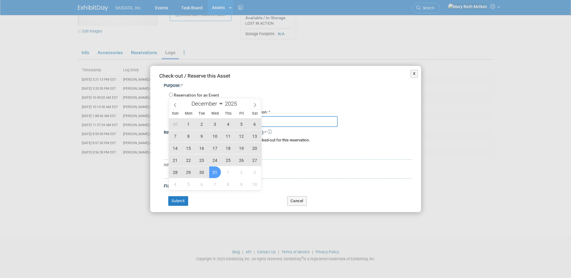
click at [216, 174] on span "31" at bounding box center [215, 172] width 12 height 12
type input "Sep 30, 2025 to Dec 31, 2025"
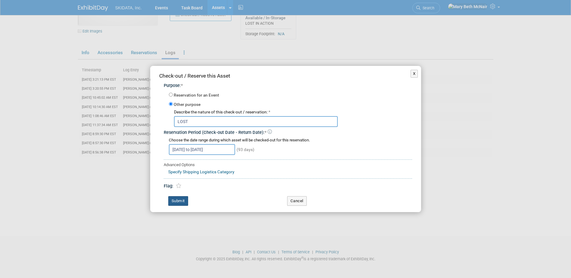
click at [176, 203] on button "Submit" at bounding box center [178, 201] width 20 height 10
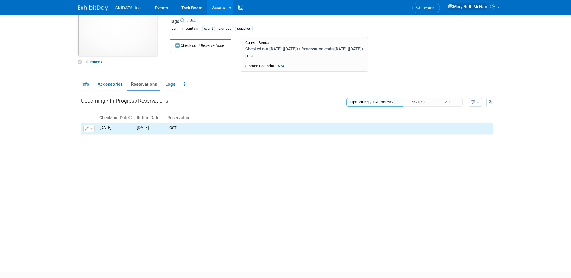
scroll to position [0, 0]
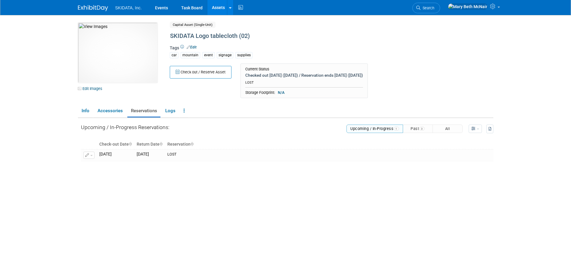
click at [220, 7] on link "Assets" at bounding box center [218, 7] width 22 height 15
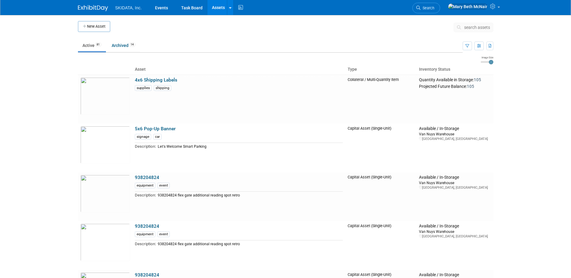
click at [469, 26] on span "search assets" at bounding box center [477, 27] width 26 height 5
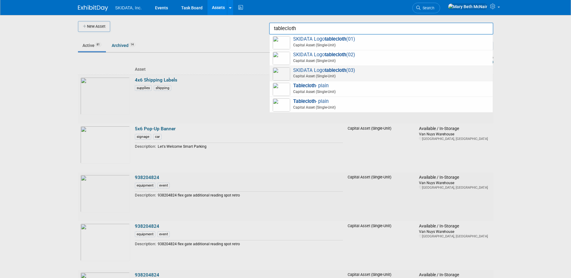
click at [321, 71] on span "SKIDATA Logo tablecloth (03) Capital Asset (Single-Unit)" at bounding box center [380, 73] width 217 height 12
type input "SKIDATA Logo tablecloth (03)"
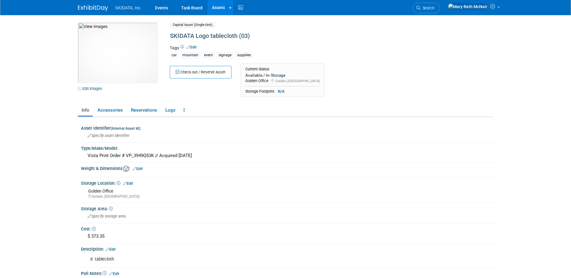
click at [221, 8] on link "Assets" at bounding box center [218, 7] width 22 height 15
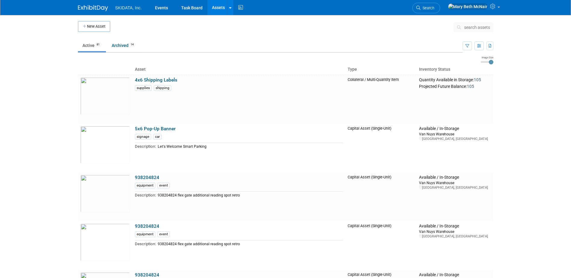
click at [485, 25] on span "search assets" at bounding box center [477, 27] width 26 height 5
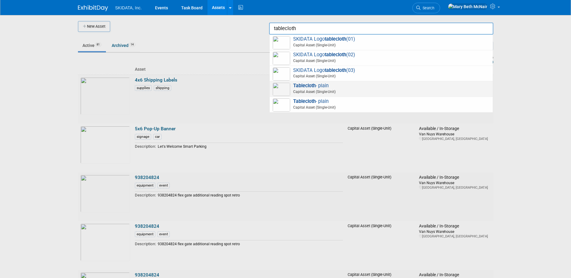
click at [332, 92] on span "Capital Asset (Single-Unit)" at bounding box center [381, 91] width 215 height 5
type input "Tablecloth - plain"
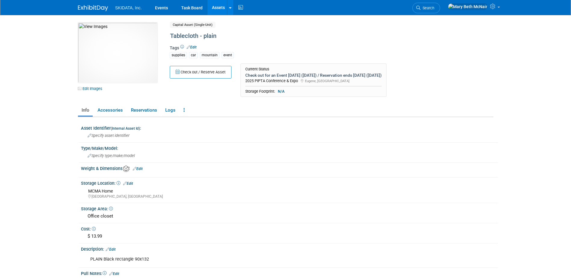
click at [130, 183] on link "Edit" at bounding box center [128, 183] width 10 height 4
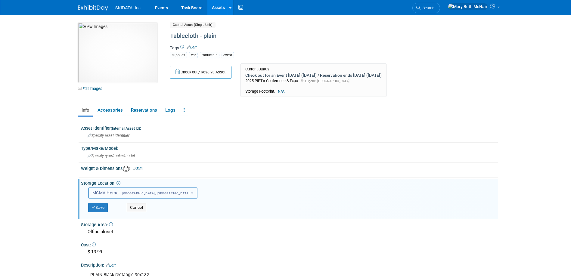
click at [140, 194] on span "[GEOGRAPHIC_DATA], [GEOGRAPHIC_DATA]" at bounding box center [153, 193] width 71 height 4
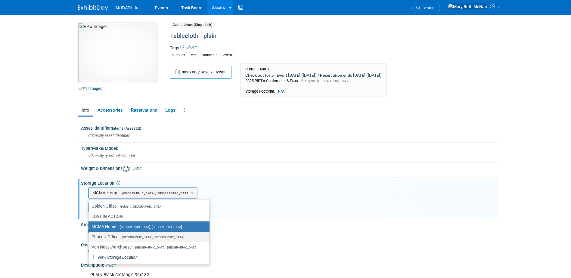
click at [131, 237] on span "[GEOGRAPHIC_DATA], [GEOGRAPHIC_DATA]" at bounding box center [151, 237] width 66 height 4
click at [89, 237] on input "Phoenix Office [GEOGRAPHIC_DATA], [GEOGRAPHIC_DATA]" at bounding box center [87, 237] width 4 height 4
select select "11224010"
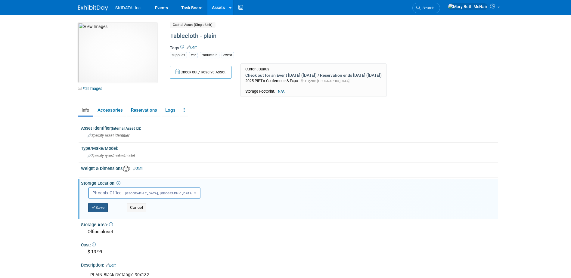
click at [101, 205] on button "Save" at bounding box center [98, 207] width 20 height 9
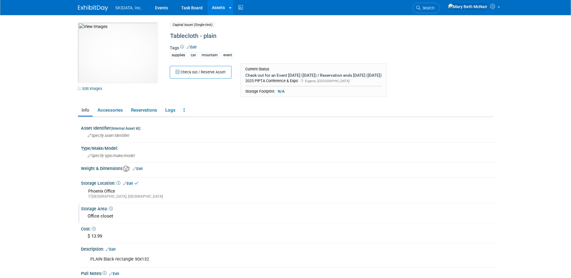
click at [123, 215] on div "Office closet" at bounding box center [289, 215] width 408 height 9
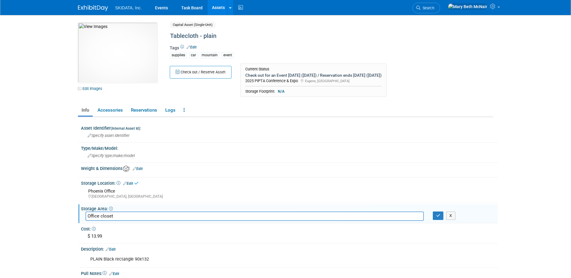
drag, startPoint x: 121, startPoint y: 216, endPoint x: 50, endPoint y: 221, distance: 70.6
click at [62, 221] on body "SKIDATA, Inc. Events Task Board Assets New Asset" at bounding box center [285, 139] width 571 height 278
click at [436, 218] on button "button" at bounding box center [437, 215] width 11 height 8
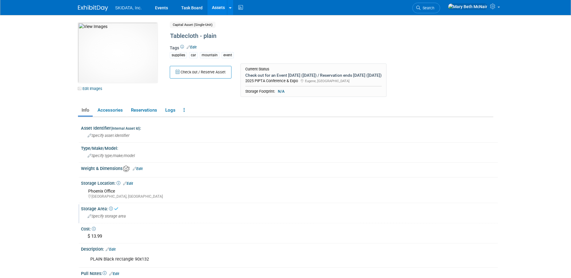
click at [132, 185] on link "Edit" at bounding box center [128, 183] width 10 height 4
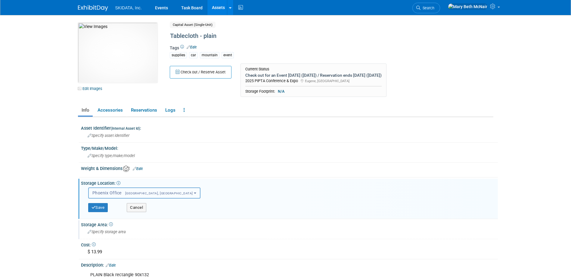
click at [141, 194] on span "[GEOGRAPHIC_DATA], [GEOGRAPHIC_DATA]" at bounding box center [157, 193] width 71 height 4
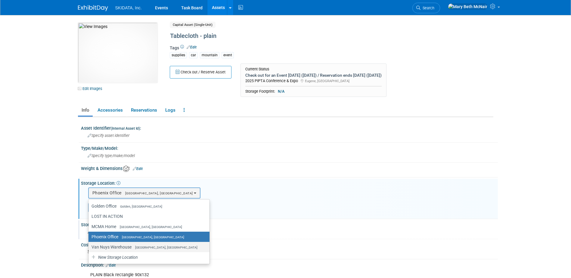
click at [122, 244] on label "Van Nuys Warehouse [GEOGRAPHIC_DATA], [GEOGRAPHIC_DATA]" at bounding box center [147, 247] width 112 height 8
click at [89, 245] on input "Van Nuys Warehouse [GEOGRAPHIC_DATA], [GEOGRAPHIC_DATA]" at bounding box center [87, 247] width 4 height 4
select select "11224007"
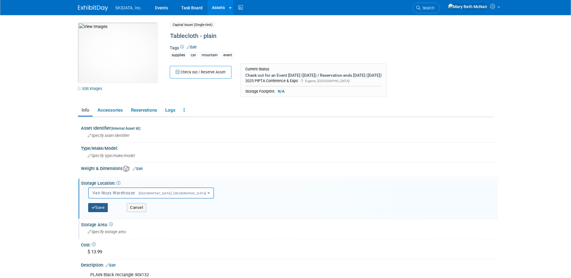
click at [100, 210] on button "Save" at bounding box center [98, 207] width 20 height 9
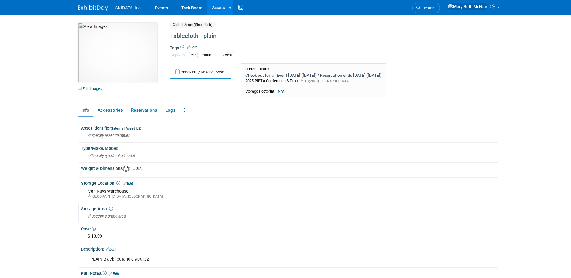
click at [218, 4] on link "Assets" at bounding box center [218, 7] width 22 height 15
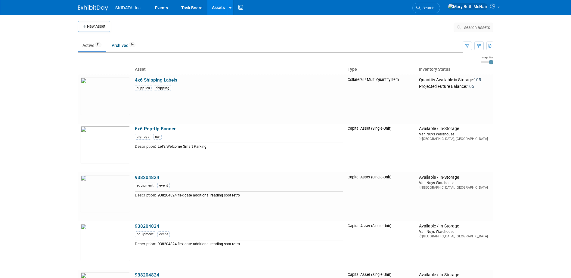
click at [477, 22] on td "search assets" at bounding box center [473, 28] width 40 height 15
click at [471, 27] on span "search assets" at bounding box center [477, 27] width 26 height 5
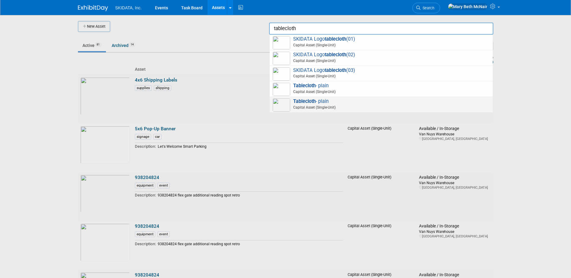
click at [350, 101] on span "Tablecloth - plain Capital Asset (Single-Unit)" at bounding box center [380, 104] width 217 height 12
type input "Tablecloth - plain"
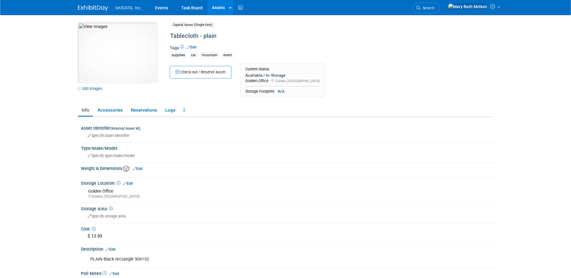
click at [446, 64] on div "Check out / Reserve Asset Current Status Available / In-Storage Golden Office G…" at bounding box center [306, 81] width 283 height 37
click at [159, 11] on link "Events" at bounding box center [161, 7] width 22 height 15
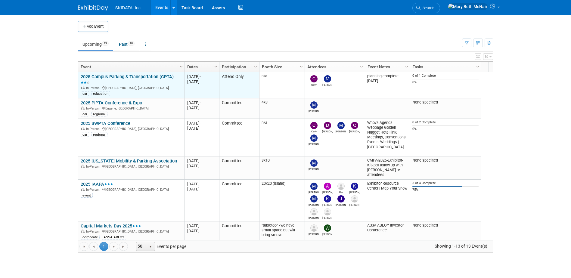
click at [151, 74] on link "2025 Campus Parking & Transportation (CPTA)" at bounding box center [127, 79] width 93 height 11
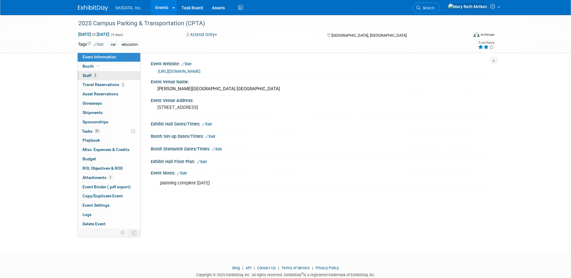
click at [118, 75] on link "2 Staff 2" at bounding box center [109, 75] width 63 height 9
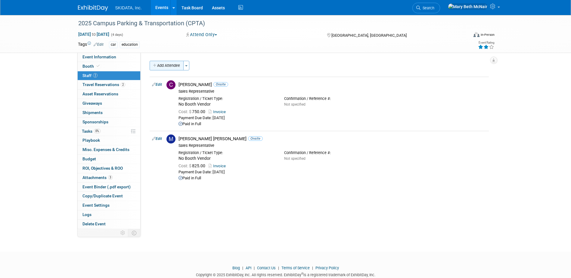
click at [171, 62] on button "Add Attendee" at bounding box center [166, 66] width 34 height 10
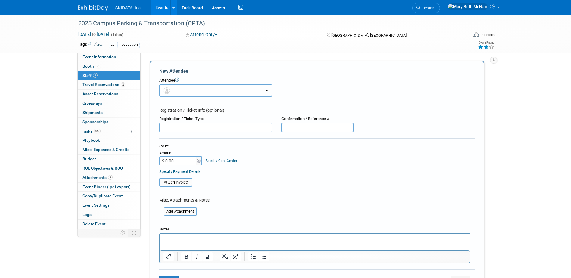
click at [190, 93] on button "button" at bounding box center [215, 90] width 113 height 12
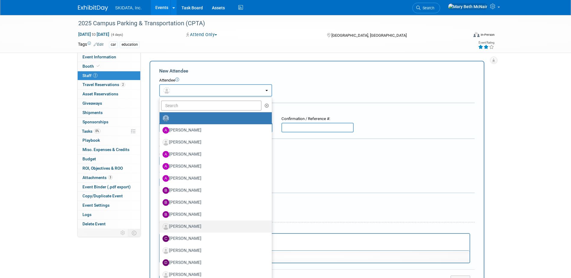
scroll to position [30, 0]
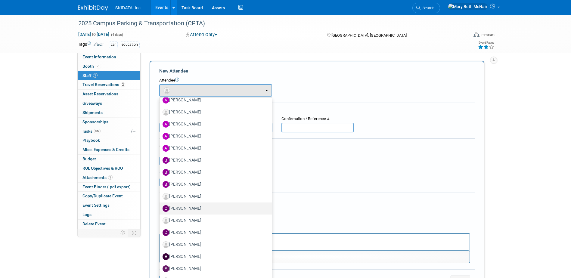
click at [195, 208] on label "[PERSON_NAME]" at bounding box center [213, 209] width 103 height 10
click at [160, 208] on input "[PERSON_NAME]" at bounding box center [158, 208] width 4 height 4
select select "1aab8b08-48e5-4fb1-850a-740344c73d1d"
select select "2"
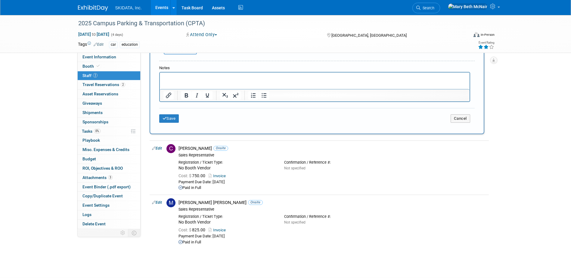
scroll to position [0, 0]
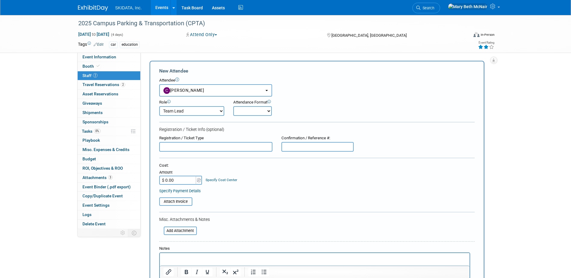
click at [188, 145] on input "text" at bounding box center [215, 147] width 113 height 10
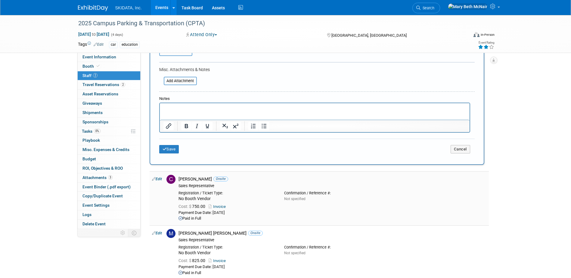
scroll to position [150, 0]
type input "No booth vendor"
click at [174, 150] on button "Save" at bounding box center [169, 148] width 20 height 8
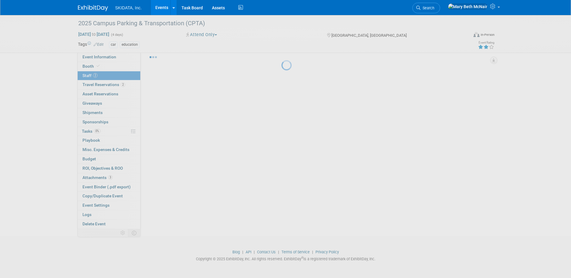
scroll to position [20, 0]
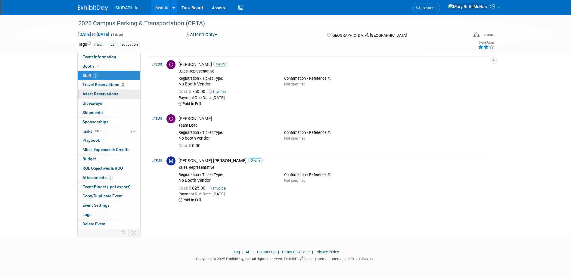
click at [97, 95] on span "Asset Reservations 0" at bounding box center [100, 93] width 36 height 5
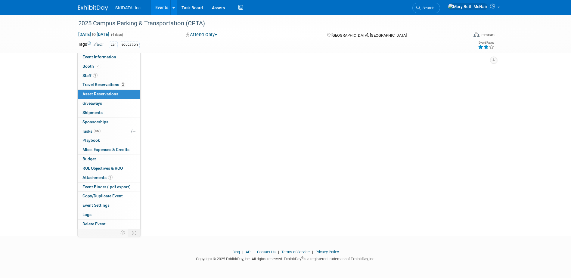
scroll to position [0, 0]
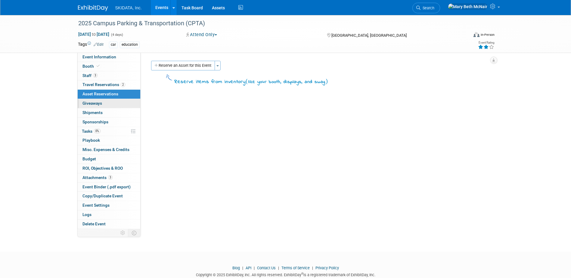
click at [99, 102] on span "Giveaways 0" at bounding box center [92, 103] width 20 height 5
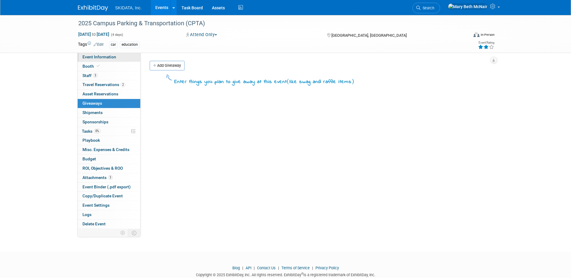
click at [96, 55] on span "Event Information" at bounding box center [99, 56] width 34 height 5
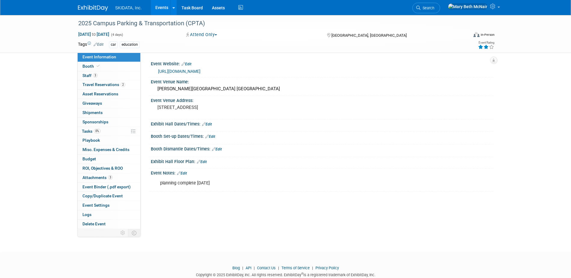
click at [162, 8] on link "Events" at bounding box center [162, 7] width 22 height 15
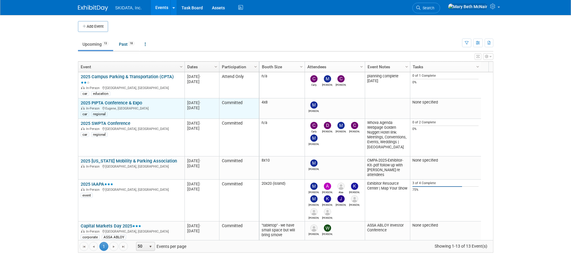
click at [131, 102] on link "2025 PIPTA Conference & Expo" at bounding box center [111, 102] width 61 height 5
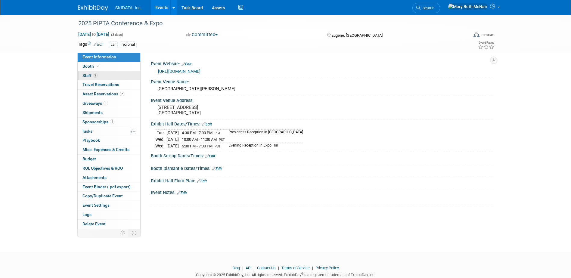
click at [84, 74] on span "Staff 2" at bounding box center [89, 75] width 15 height 5
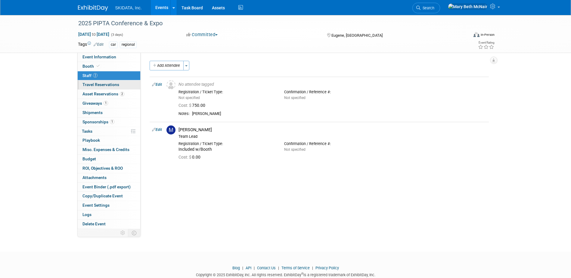
click at [90, 85] on span "Travel Reservations 0" at bounding box center [100, 84] width 37 height 5
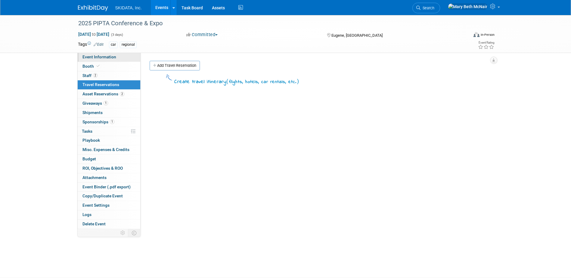
click at [88, 60] on link "Event Information" at bounding box center [109, 57] width 63 height 9
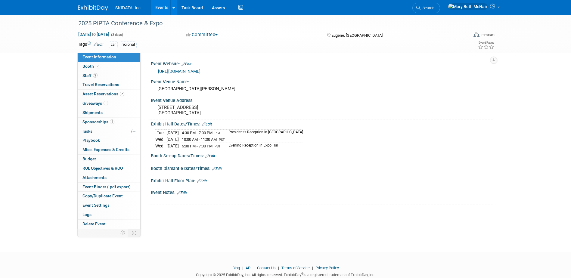
click at [176, 71] on link "[URL][DOMAIN_NAME]" at bounding box center [179, 71] width 42 height 5
click at [199, 71] on link "[URL][DOMAIN_NAME]" at bounding box center [179, 71] width 42 height 5
click at [90, 85] on span "Travel Reservations 0" at bounding box center [100, 84] width 37 height 5
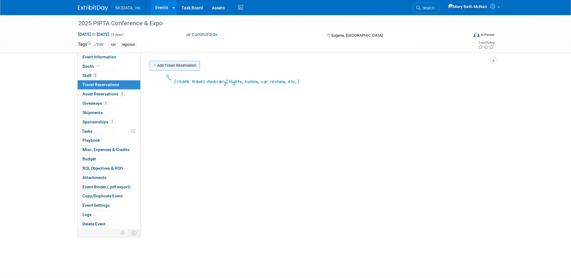
click at [170, 65] on link "Add Travel Reservation" at bounding box center [174, 66] width 50 height 10
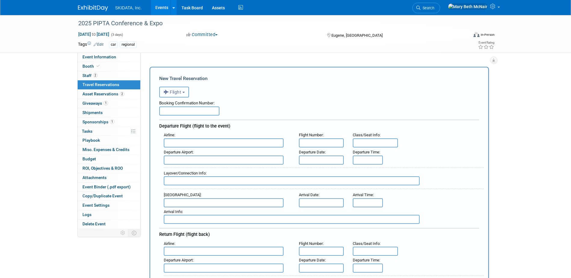
click at [186, 93] on button "Flight" at bounding box center [174, 92] width 30 height 11
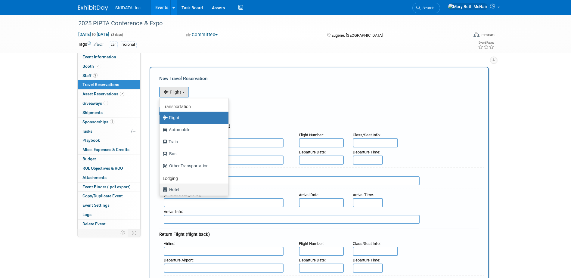
click at [186, 188] on label "Hotel" at bounding box center [192, 190] width 60 height 10
click at [160, 188] on input "Hotel" at bounding box center [158, 189] width 4 height 4
select select "6"
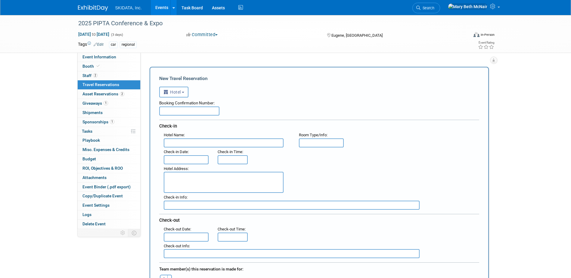
click at [329, 94] on div "<i class="fas fa-plane" style="padding: 6px 4px 6px 1px;"></i> Flight <i class=…" at bounding box center [319, 91] width 320 height 12
click at [197, 110] on input "text" at bounding box center [189, 110] width 60 height 9
type input "3347447369"
click at [177, 141] on input "text" at bounding box center [224, 142] width 120 height 9
type input "Graduate by [PERSON_NAME]"
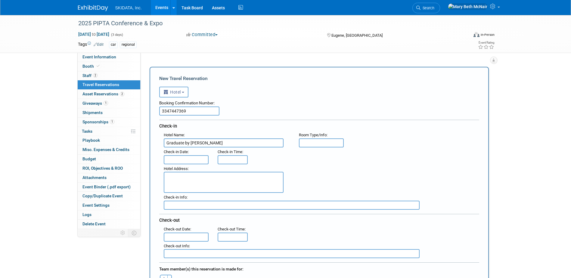
click at [310, 140] on input "text" at bounding box center [321, 142] width 45 height 9
type input "2 Queens"
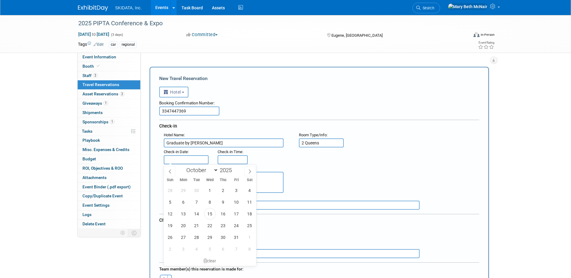
click at [192, 156] on input "text" at bounding box center [186, 159] width 45 height 9
click at [183, 228] on span "20" at bounding box center [183, 226] width 12 height 12
type input "[DATE]"
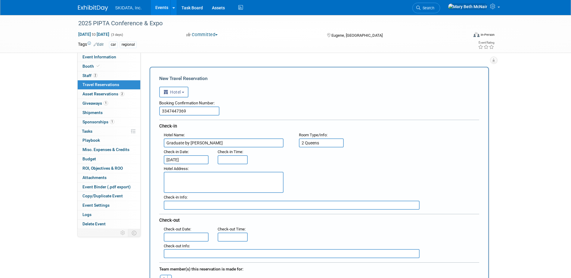
click at [233, 159] on input "text" at bounding box center [232, 159] width 30 height 9
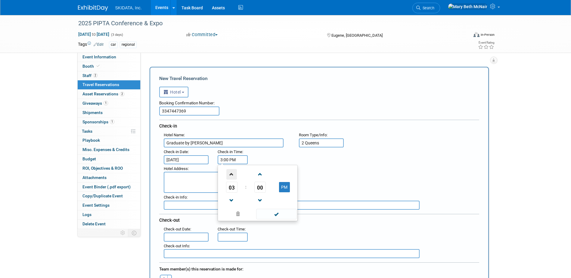
click at [232, 176] on span at bounding box center [231, 174] width 11 height 11
type input "4:00 PM"
click at [285, 214] on span at bounding box center [276, 214] width 41 height 11
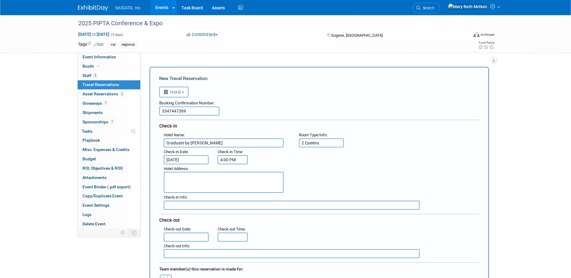
click at [195, 175] on textarea at bounding box center [224, 182] width 120 height 21
click at [210, 182] on textarea "[STREET_ADDRESS] [GEOGRAPHIC_DATA] [PHONE_NUMBER]" at bounding box center [224, 182] width 120 height 21
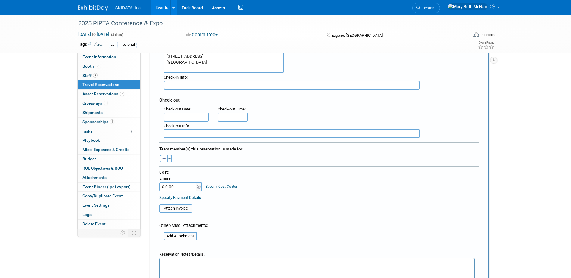
scroll to position [120, 0]
type textarea "[STREET_ADDRESS] [GEOGRAPHIC_DATA] [PHONE_NUMBER]"
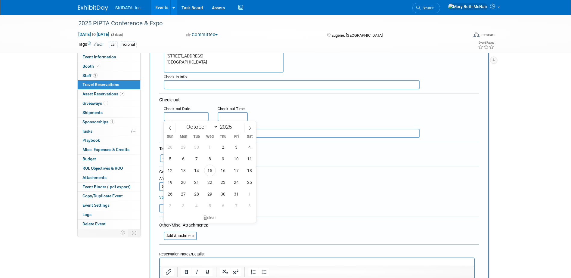
click at [187, 114] on input "text" at bounding box center [186, 116] width 45 height 9
click at [224, 181] on span "23" at bounding box center [223, 182] width 12 height 12
type input "[DATE]"
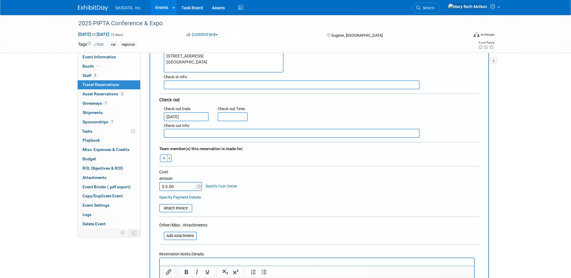
type input "11:00 AM"
click at [230, 115] on input "11:00 AM" at bounding box center [232, 116] width 30 height 9
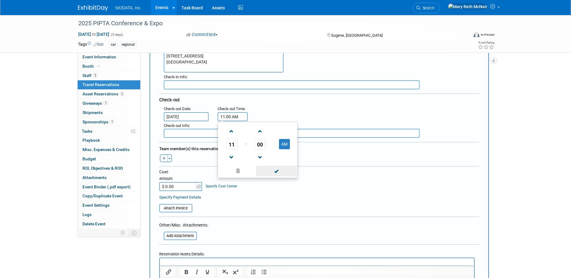
click at [278, 172] on span at bounding box center [276, 171] width 41 height 11
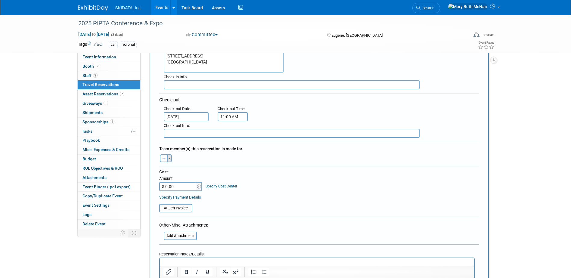
click at [170, 156] on button "Toggle Dropdown" at bounding box center [169, 158] width 5 height 8
click at [232, 151] on div "Team member(s) this reservation is made for:" at bounding box center [319, 148] width 320 height 10
click at [183, 188] on input "$ 0.00" at bounding box center [178, 186] width 38 height 9
click at [175, 196] on link "Specify Payment Details" at bounding box center [180, 197] width 42 height 5
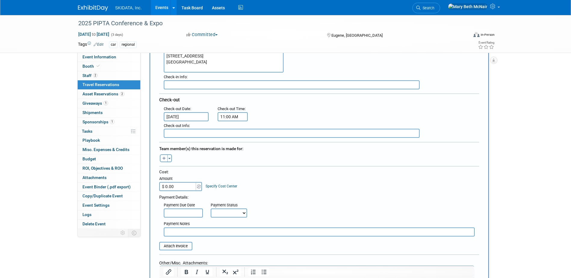
click at [182, 215] on input "text" at bounding box center [183, 212] width 39 height 9
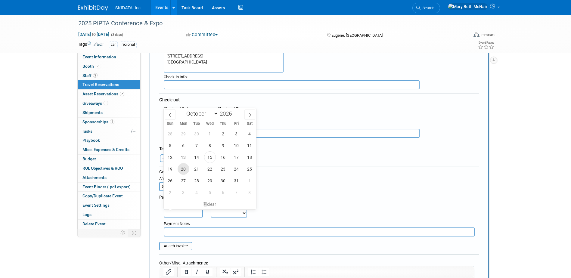
click at [185, 168] on span "20" at bounding box center [183, 169] width 12 height 12
type input "[DATE]"
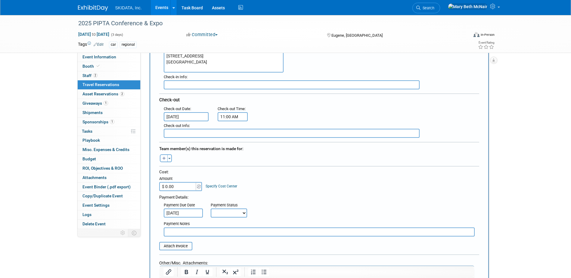
click at [211, 213] on select "Not Paid Yet Partially Paid Paid in Full" at bounding box center [229, 212] width 36 height 9
select select "3"
click at [211, 208] on select "Not Paid Yet Partially Paid Paid in Full" at bounding box center [229, 212] width 36 height 9
click at [220, 230] on input "text" at bounding box center [319, 231] width 311 height 9
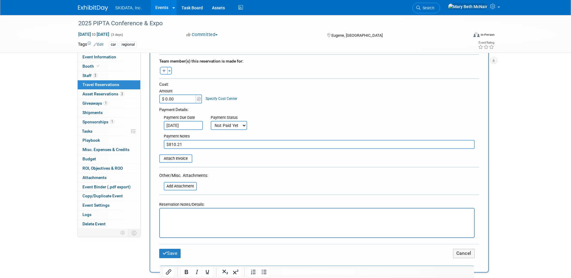
scroll to position [211, 0]
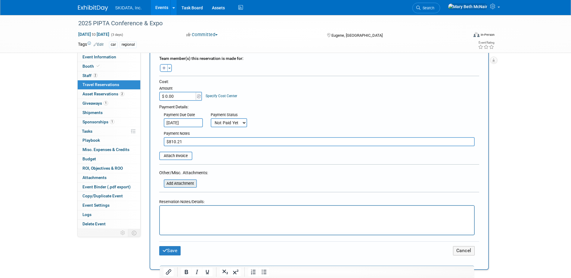
type input "$810.21"
click at [187, 184] on input "file" at bounding box center [161, 183] width 72 height 7
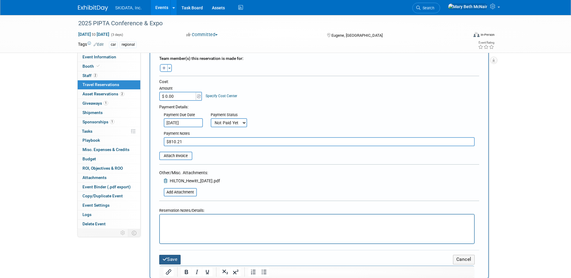
click at [173, 257] on button "Save" at bounding box center [170, 259] width 22 height 9
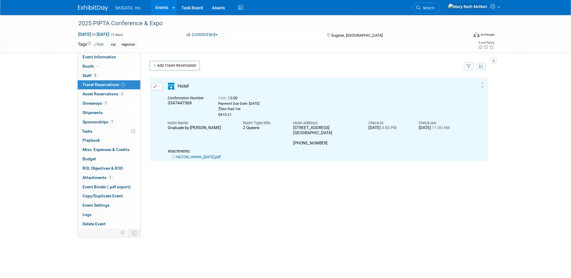
scroll to position [0, 0]
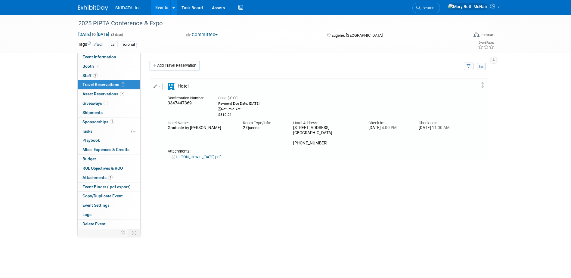
click at [159, 89] on button "button" at bounding box center [157, 87] width 11 height 8
click at [173, 117] on button "Duplicate" at bounding box center [177, 116] width 51 height 9
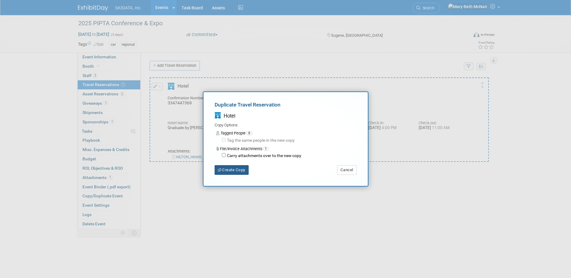
click at [228, 169] on button "Create Copy" at bounding box center [231, 170] width 34 height 10
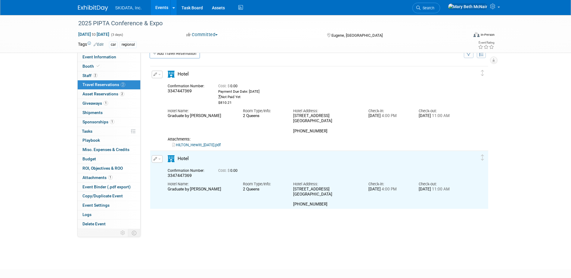
click at [162, 160] on button "button" at bounding box center [157, 159] width 11 height 8
click at [168, 173] on button "Edit Reservation" at bounding box center [177, 169] width 51 height 9
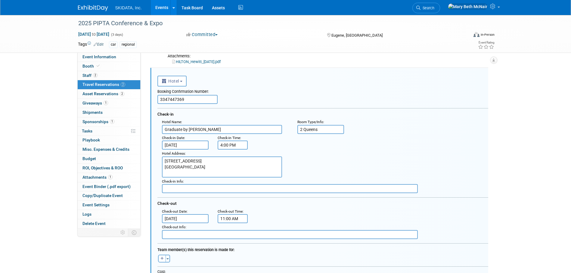
drag, startPoint x: 189, startPoint y: 100, endPoint x: 72, endPoint y: 112, distance: 117.5
click at [137, 100] on div "Event Information Event Info Booth Booth 2 Staff 2 Staff 2 Travel Reservations …" at bounding box center [285, 167] width 424 height 494
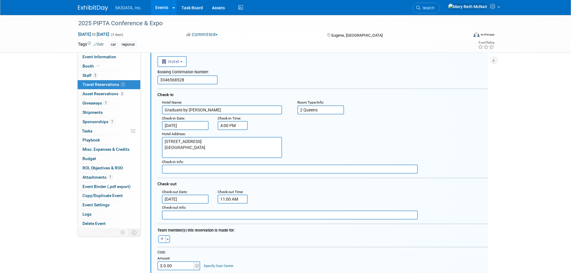
scroll to position [125, 0]
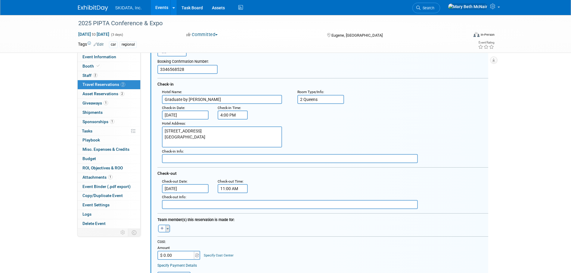
type input "3346568528"
click at [165, 232] on button "Toggle Dropdown" at bounding box center [167, 229] width 5 height 8
click at [178, 272] on label "[PERSON_NAME]" at bounding box center [199, 273] width 74 height 11
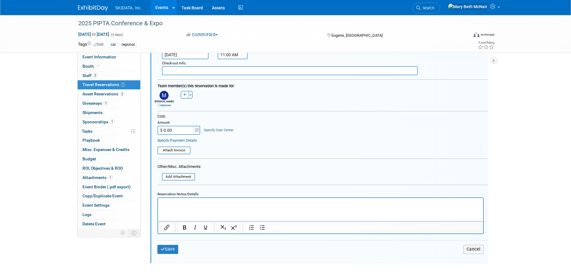
scroll to position [275, 0]
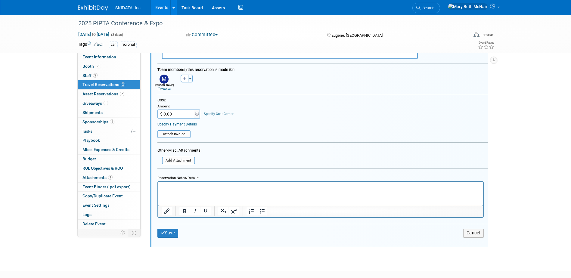
click at [191, 125] on link "Specify Payment Details" at bounding box center [176, 124] width 39 height 4
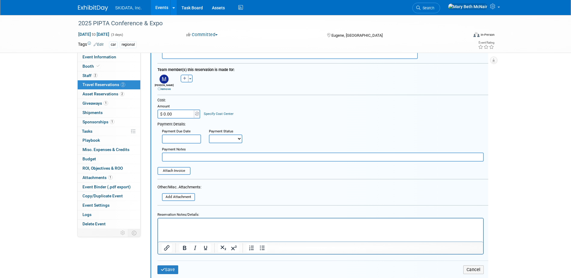
click at [199, 140] on input "text" at bounding box center [181, 138] width 39 height 9
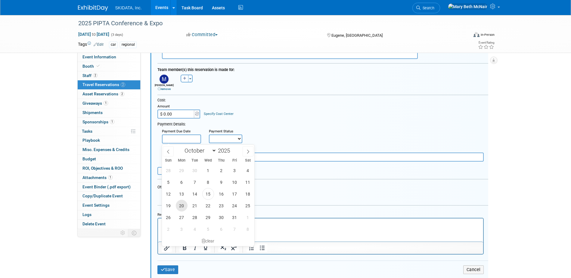
click at [181, 207] on span "20" at bounding box center [182, 206] width 12 height 12
type input "[DATE]"
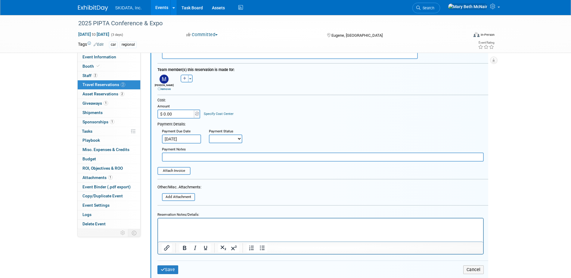
click at [214, 138] on select "Not Paid Yet Partially Paid Paid in Full" at bounding box center [225, 138] width 33 height 9
select select "3"
click at [209, 135] on select "Not Paid Yet Partially Paid Paid in Full" at bounding box center [225, 138] width 33 height 9
click at [222, 157] on input "text" at bounding box center [322, 156] width 321 height 9
type input "$810.21"
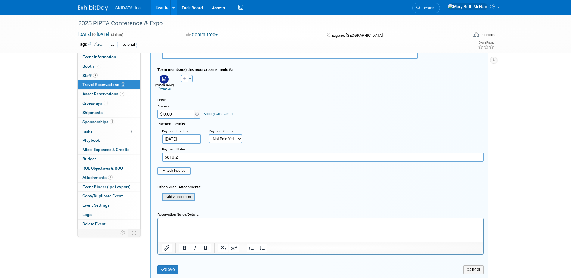
click at [190, 195] on input "file" at bounding box center [159, 197] width 72 height 7
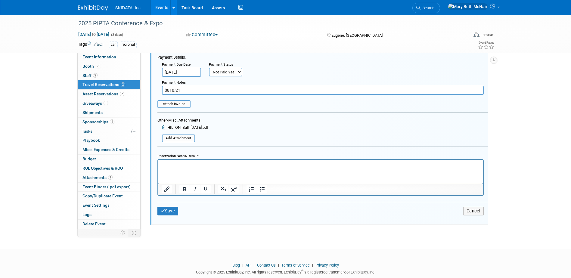
scroll to position [356, 0]
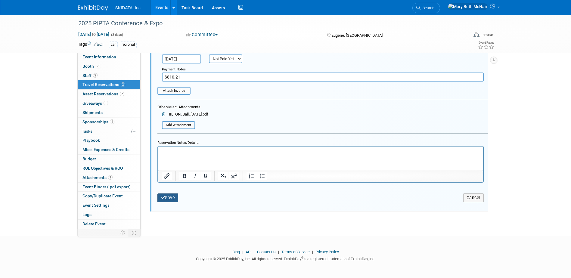
click at [170, 196] on button "Save" at bounding box center [167, 197] width 21 height 9
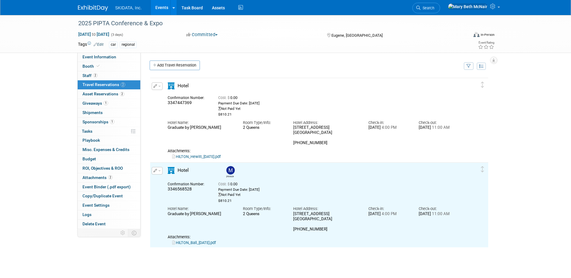
scroll to position [0, 0]
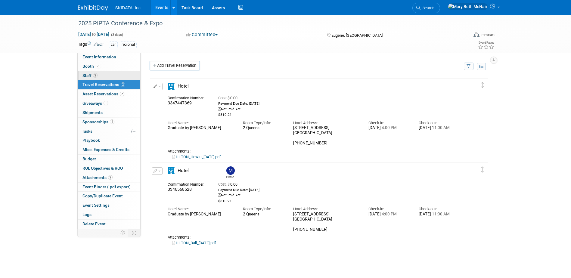
click at [88, 75] on span "Staff 2" at bounding box center [89, 75] width 15 height 5
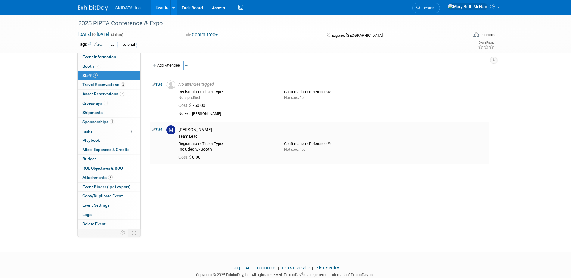
click at [160, 128] on link "Edit" at bounding box center [157, 130] width 10 height 4
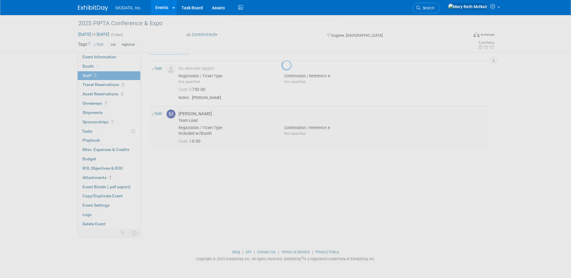
select select "b7952820-85f5-48c7-97bf-d3d4f0397cf2"
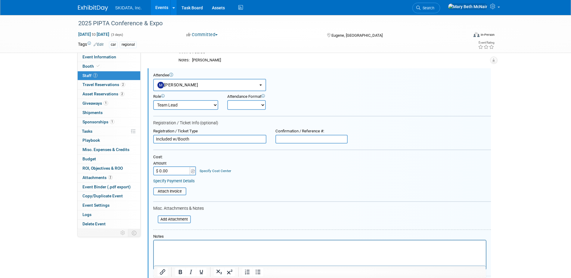
click at [289, 139] on input "text" at bounding box center [311, 139] width 72 height 9
paste input "PIPTA-102025-0716-0775"
type input "PIPTA-102025-0716-0775"
click at [155, 140] on input "Included w/Booth" at bounding box center [209, 139] width 113 height 9
click at [180, 140] on input "Registration Included w/Booth" at bounding box center [209, 139] width 113 height 9
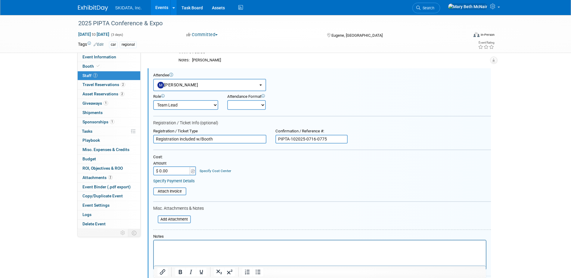
click at [221, 140] on input "Registration included w/Booth" at bounding box center [209, 139] width 113 height 9
type input "Registration included w/Booth; Kickoff Event"
click at [170, 168] on input "$ 0.00" at bounding box center [172, 170] width 38 height 9
type input "$ 25.00"
click at [175, 221] on input "file" at bounding box center [154, 219] width 72 height 7
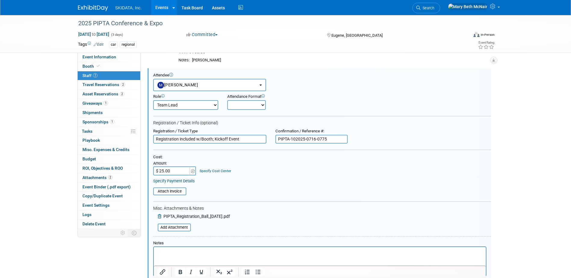
drag, startPoint x: 331, startPoint y: 137, endPoint x: 243, endPoint y: 148, distance: 88.1
click at [246, 148] on form "Attendee <img src="[URL][DOMAIN_NAME]" style="width: 22px; height: 22px; border…" at bounding box center [321, 187] width 337 height 229
paste input "YKNF8WQB4HG"
type input "YKNF8WQB4HG"
click at [245, 101] on select "Onsite Remote" at bounding box center [246, 105] width 38 height 10
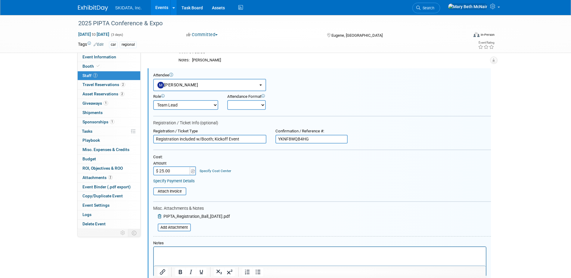
select select "1"
click at [227, 100] on select "Onsite Remote" at bounding box center [246, 105] width 38 height 10
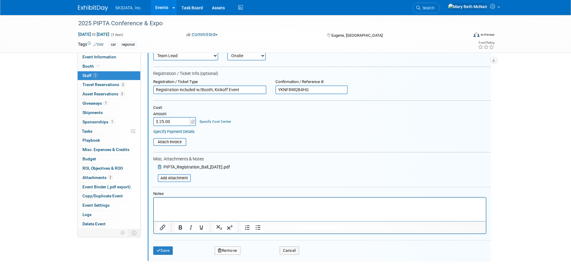
scroll to position [114, 0]
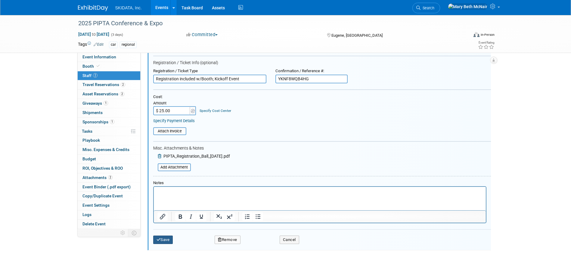
click at [162, 242] on button "Save" at bounding box center [163, 239] width 20 height 8
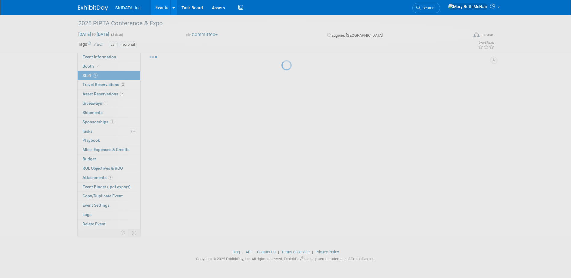
scroll to position [16, 0]
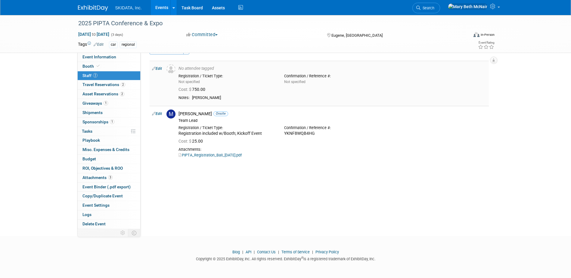
click at [161, 68] on link "Edit" at bounding box center [157, 68] width 10 height 4
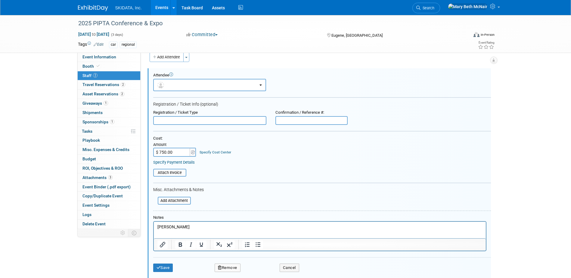
scroll to position [0, 0]
click at [175, 154] on input "$ 750.00" at bounding box center [172, 152] width 38 height 9
type input "$ 775.00"
click at [162, 123] on input "text" at bounding box center [209, 120] width 113 height 9
type input "Registration; Kickoff Event"
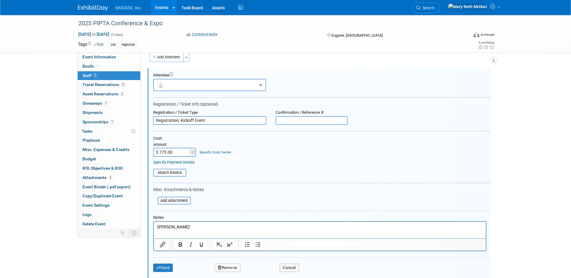
click at [294, 120] on input "text" at bounding box center [311, 120] width 72 height 9
paste input "47NT7FWFJCY"
type input "47NT7FWFJCY"
click at [180, 201] on input "file" at bounding box center [154, 200] width 72 height 7
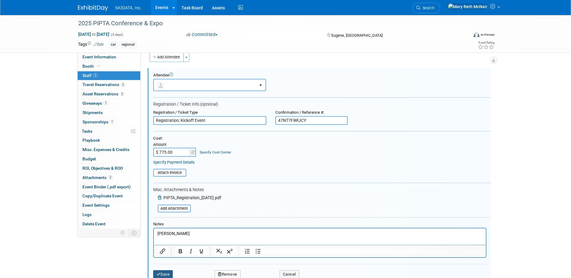
click at [167, 274] on button "Save" at bounding box center [163, 274] width 20 height 8
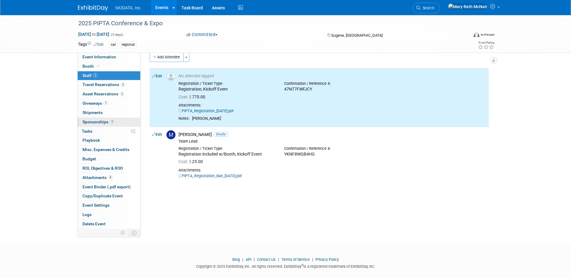
click at [95, 122] on span "Sponsorships 1" at bounding box center [98, 121] width 32 height 5
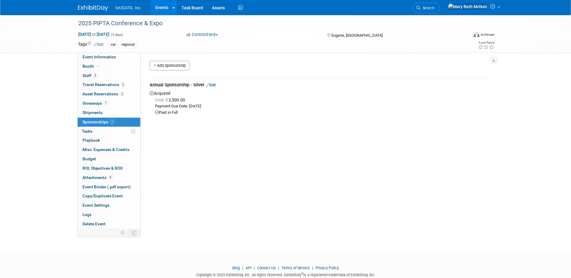
click at [215, 85] on link "Edit" at bounding box center [211, 85] width 10 height 5
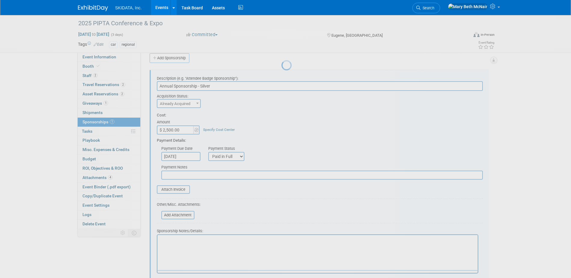
scroll to position [9, 0]
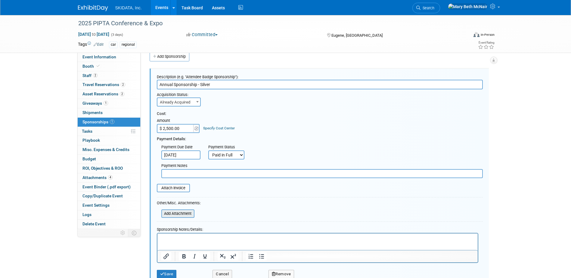
click at [177, 217] on input "file" at bounding box center [158, 213] width 72 height 7
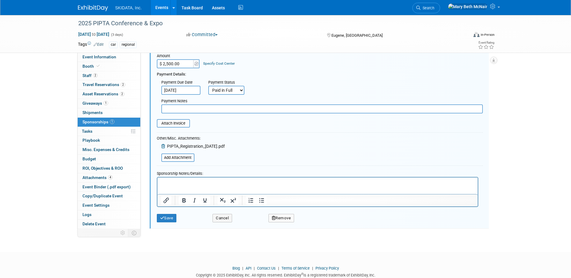
scroll to position [90, 0]
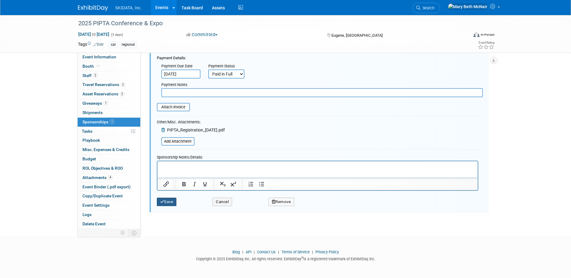
click at [175, 203] on button "Save" at bounding box center [167, 202] width 20 height 8
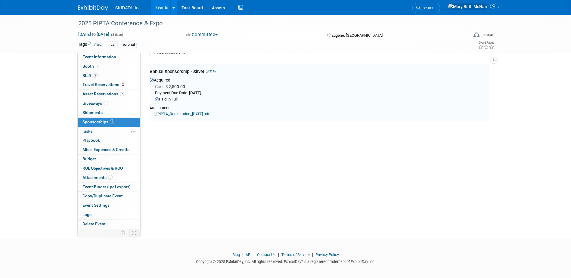
scroll to position [9, 0]
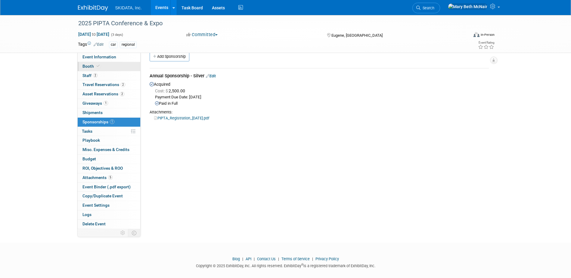
click at [86, 67] on span "Booth" at bounding box center [91, 66] width 18 height 5
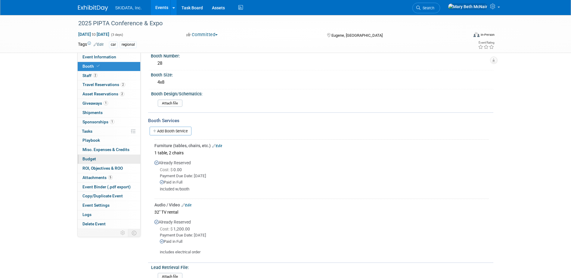
scroll to position [0, 0]
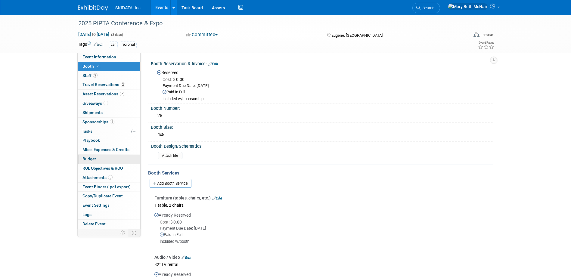
click at [84, 161] on span "Budget" at bounding box center [89, 158] width 14 height 5
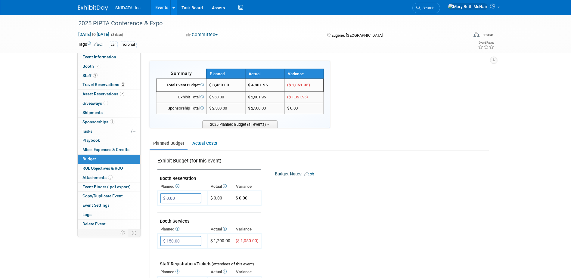
scroll to position [30, 0]
